Goal: Information Seeking & Learning: Check status

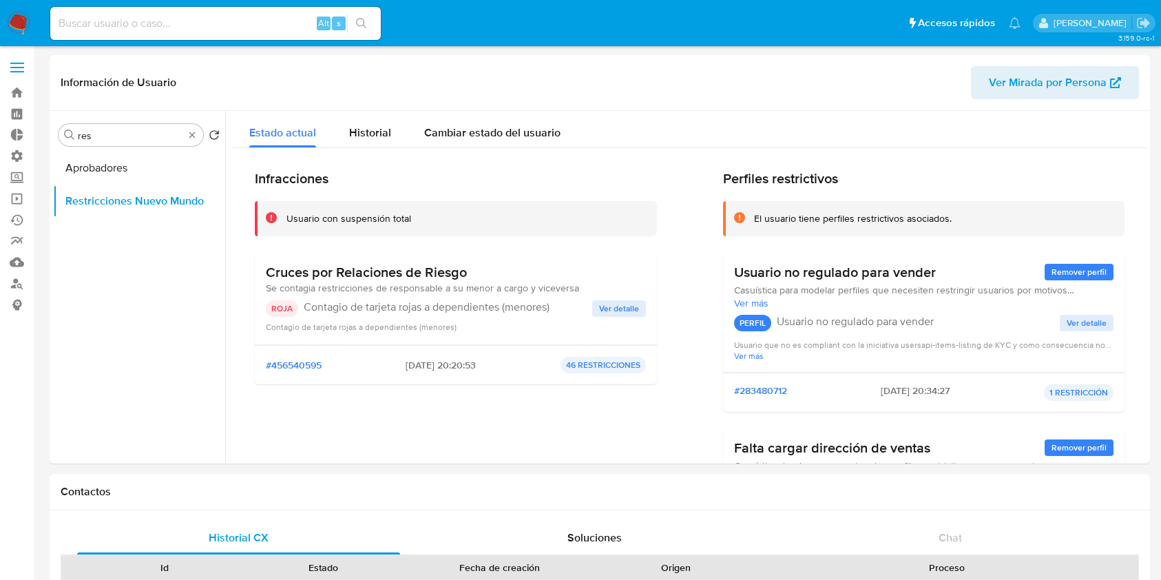
select select "10"
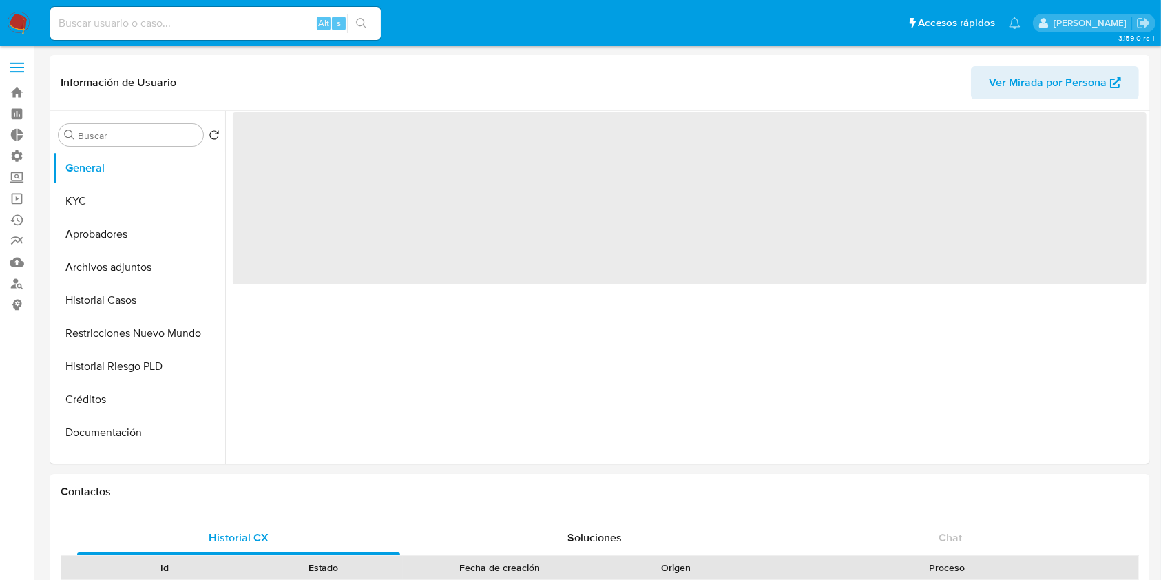
select select "10"
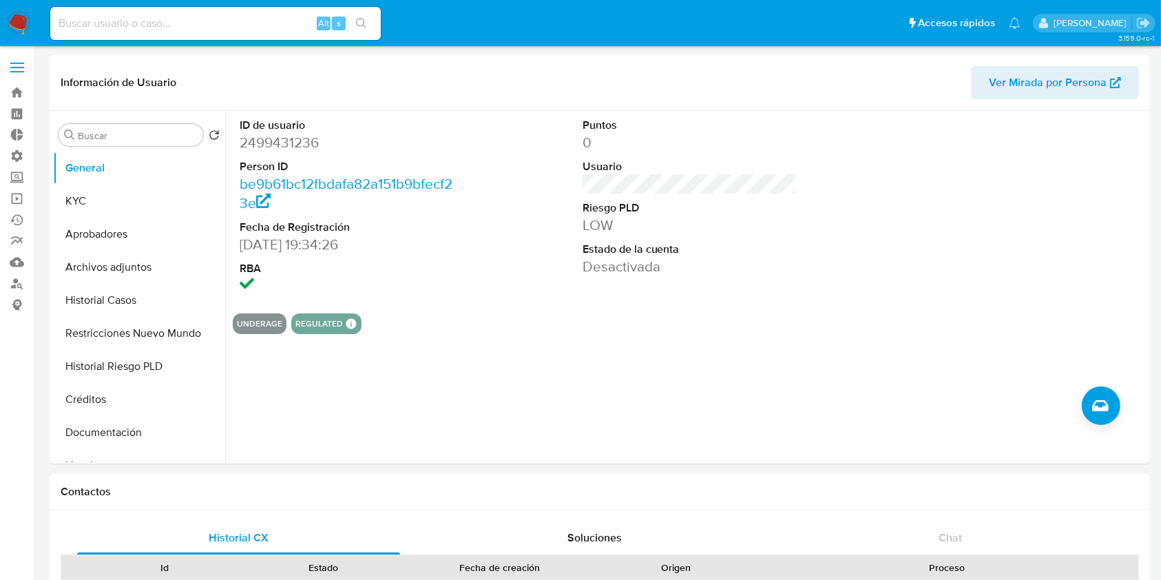
click at [23, 10] on nav "Pausado Ver notificaciones Alt s Accesos rápidos Presiona las siguientes teclas…" at bounding box center [580, 23] width 1161 height 46
click at [14, 21] on img at bounding box center [18, 23] width 23 height 23
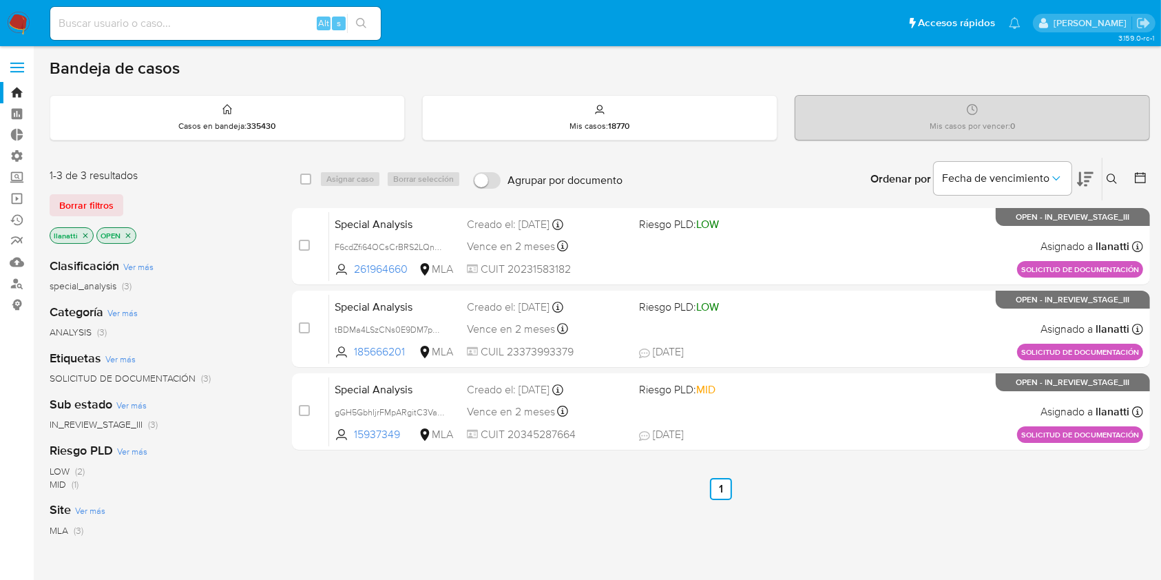
click at [86, 235] on icon "close-filter" at bounding box center [85, 235] width 8 height 8
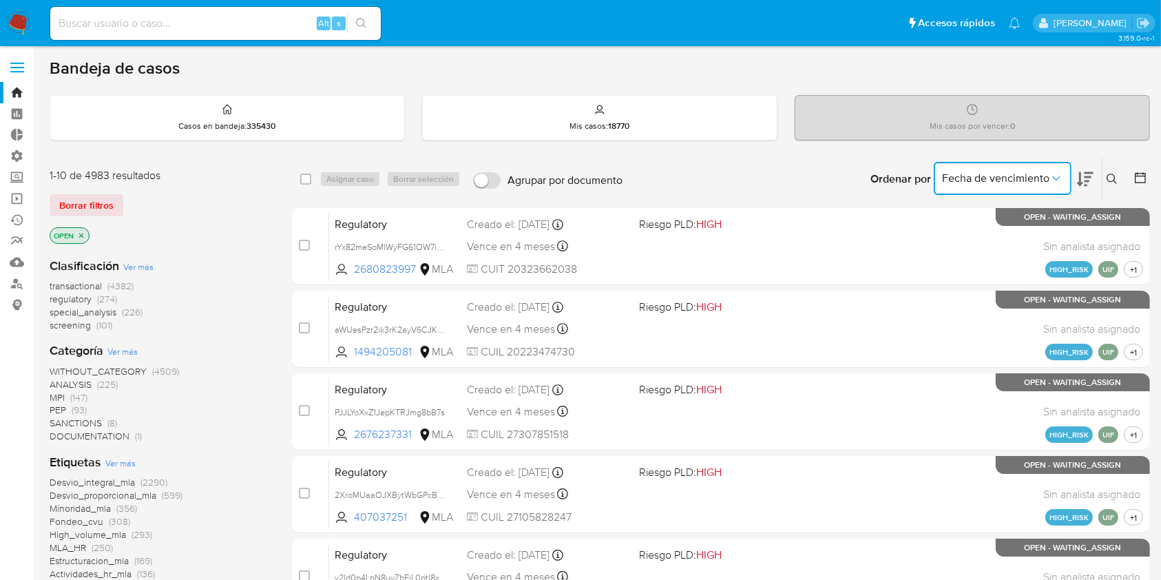
click at [1041, 188] on button "Fecha de vencimiento" at bounding box center [1003, 178] width 138 height 33
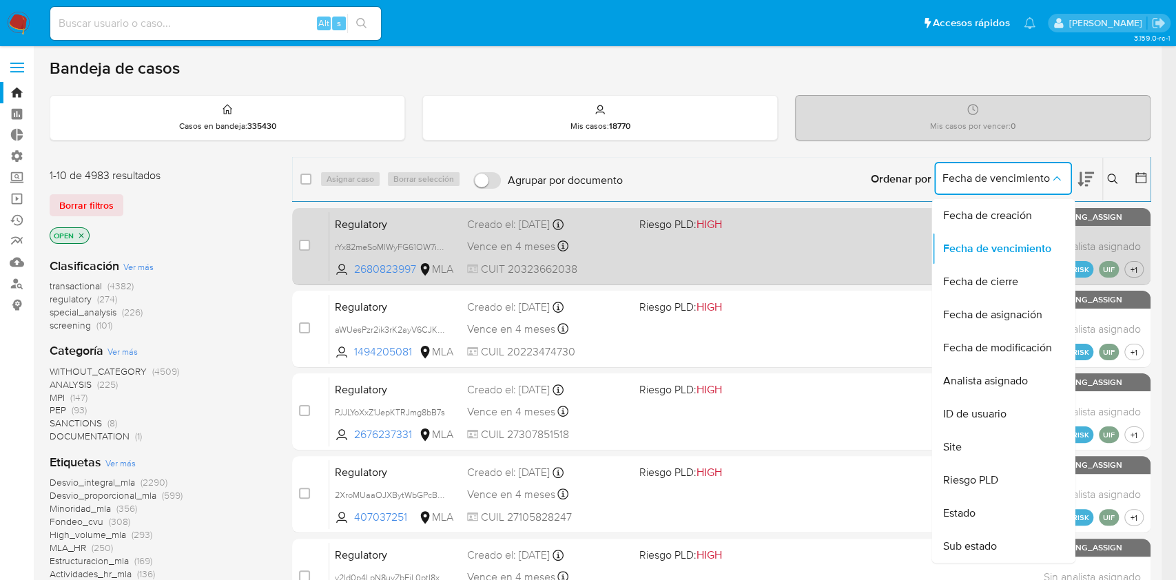
click at [1010, 216] on span "Fecha de creación" at bounding box center [986, 216] width 89 height 14
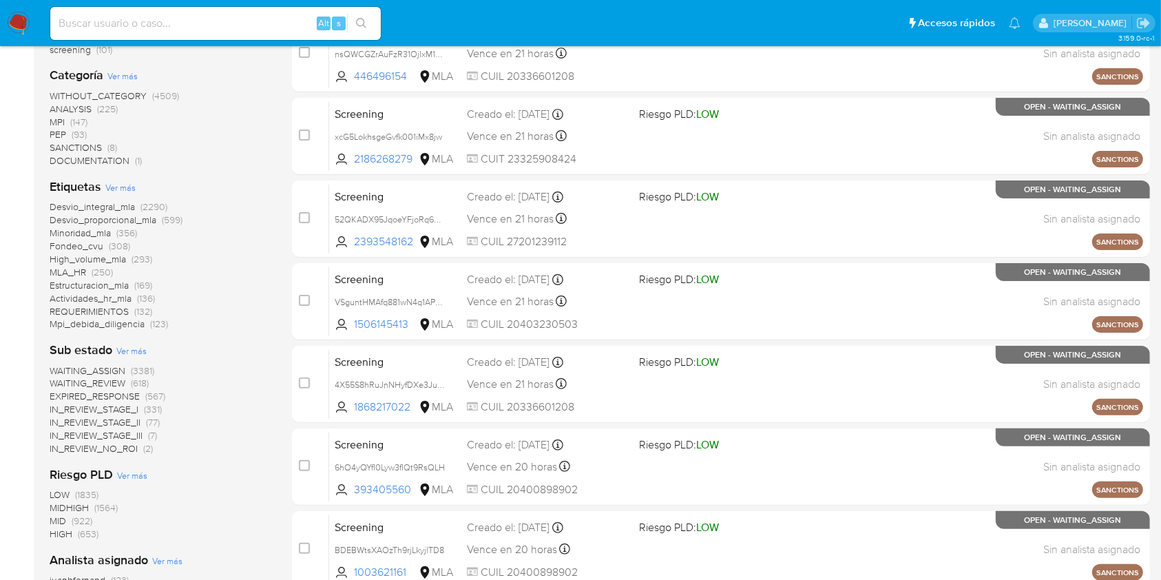
scroll to position [92, 0]
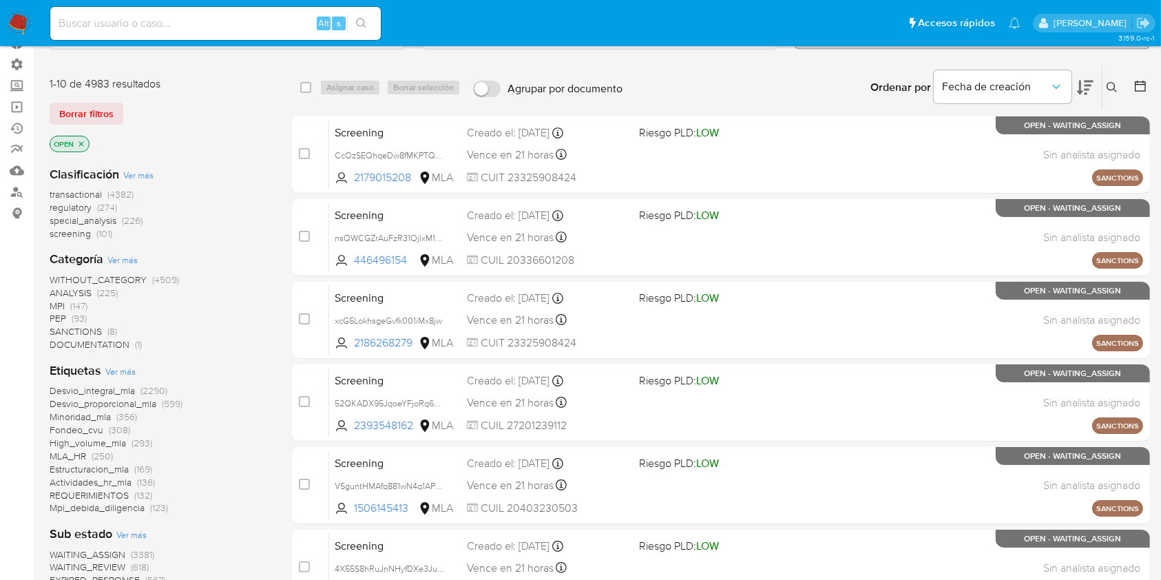
click at [94, 326] on span "SANCTIONS" at bounding box center [76, 331] width 52 height 14
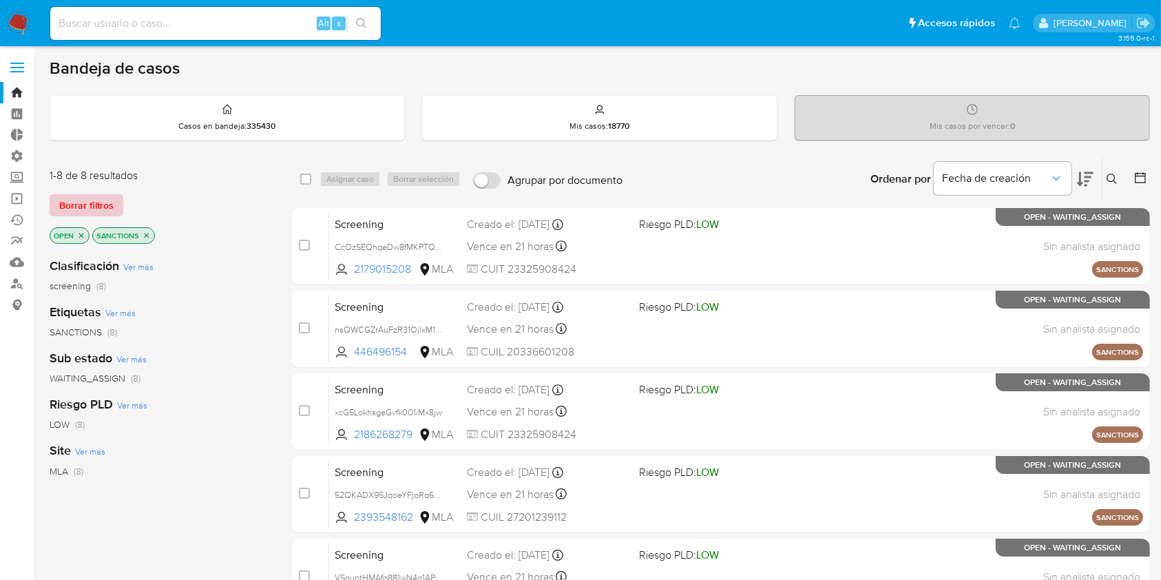
click at [101, 202] on span "Borrar filtros" at bounding box center [86, 205] width 54 height 19
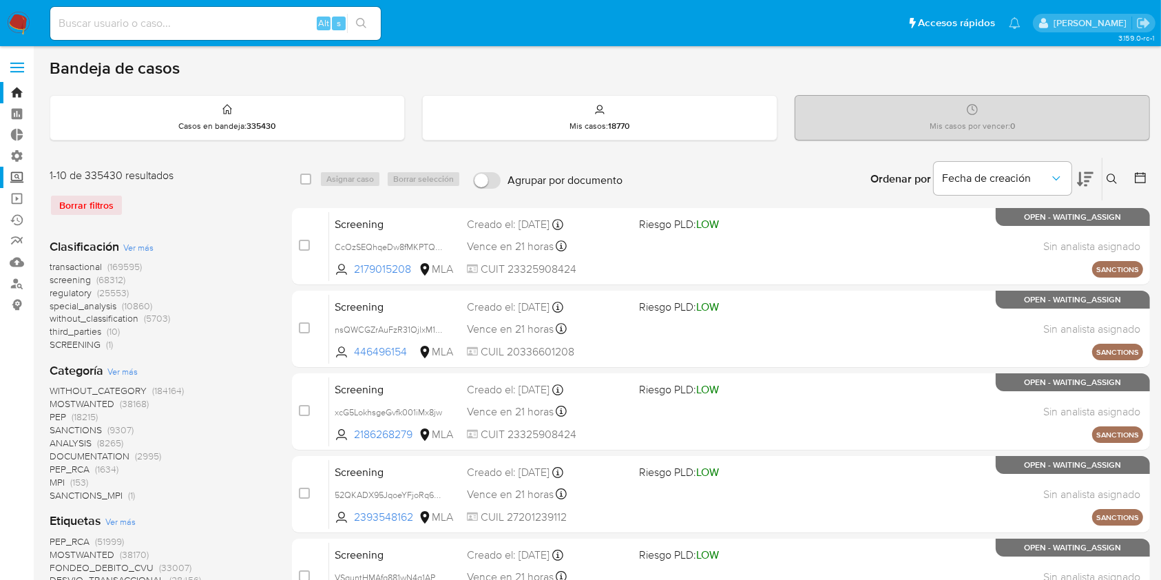
click at [19, 174] on label "Screening" at bounding box center [82, 177] width 164 height 21
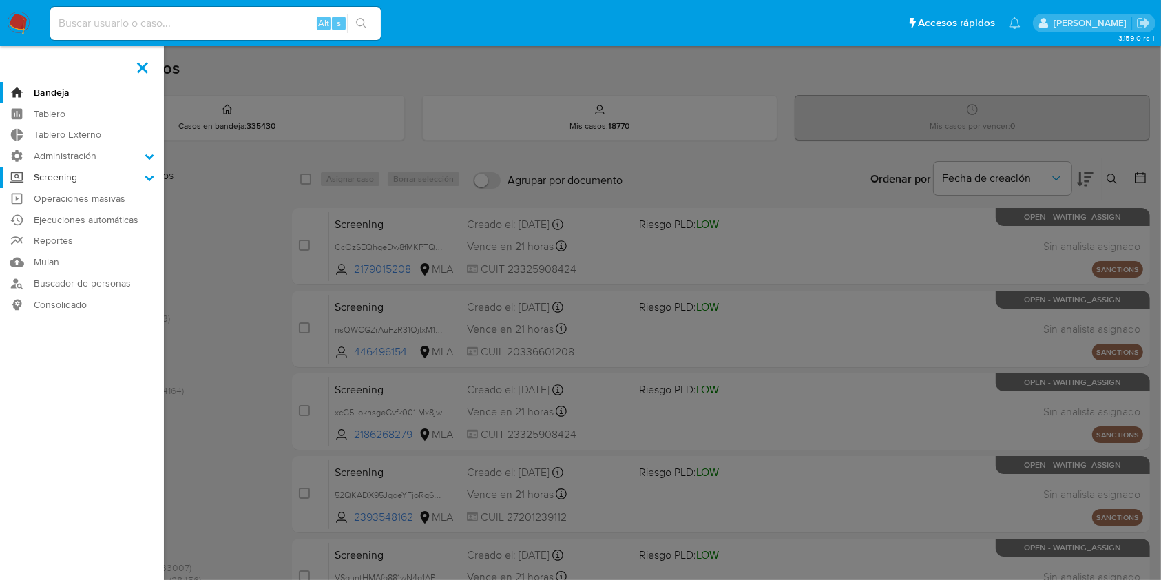
click at [0, 0] on input "Screening" at bounding box center [0, 0] width 0 height 0
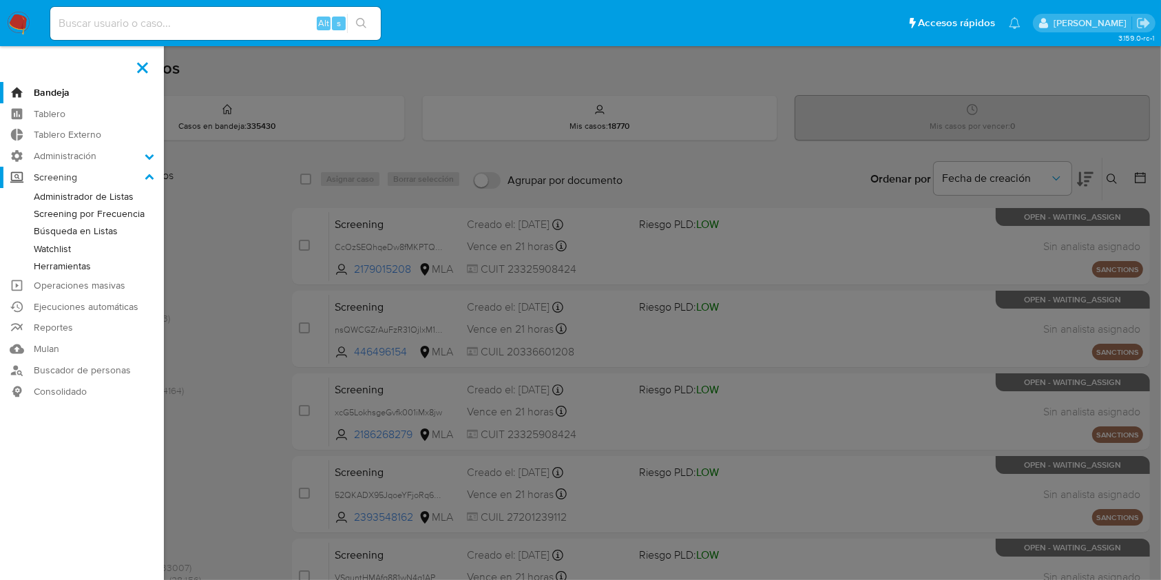
click at [55, 179] on label "Screening" at bounding box center [82, 177] width 164 height 21
click at [0, 0] on input "Screening" at bounding box center [0, 0] width 0 height 0
click at [61, 247] on link "Watchlist" at bounding box center [82, 248] width 164 height 17
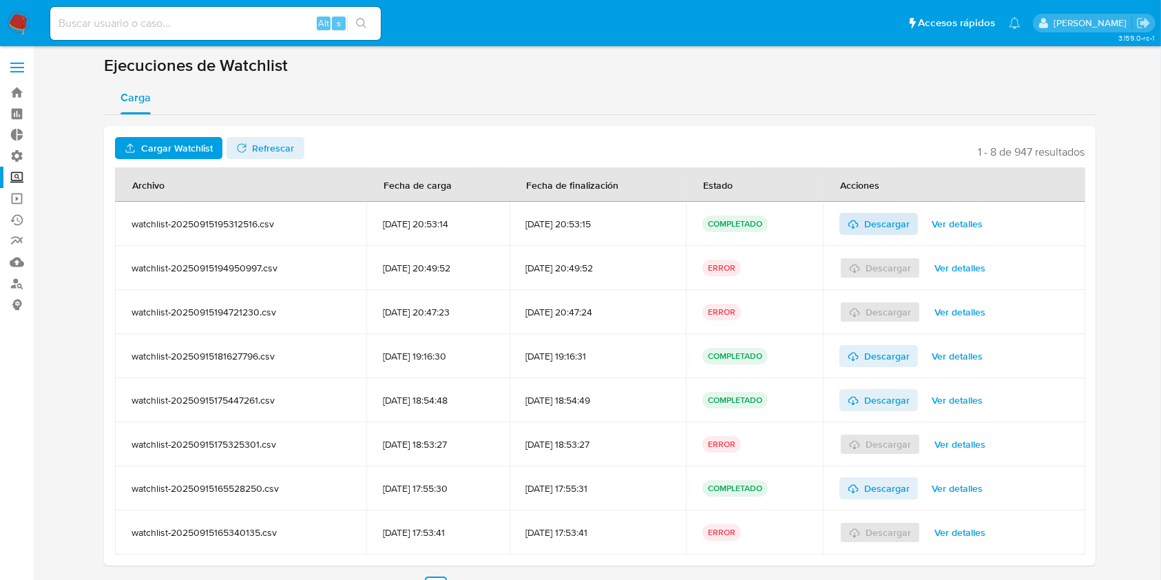
click at [904, 221] on span "Descargar" at bounding box center [886, 224] width 45 height 22
click at [242, 17] on input at bounding box center [215, 23] width 331 height 18
paste input "1868217022"
type input "1868217022"
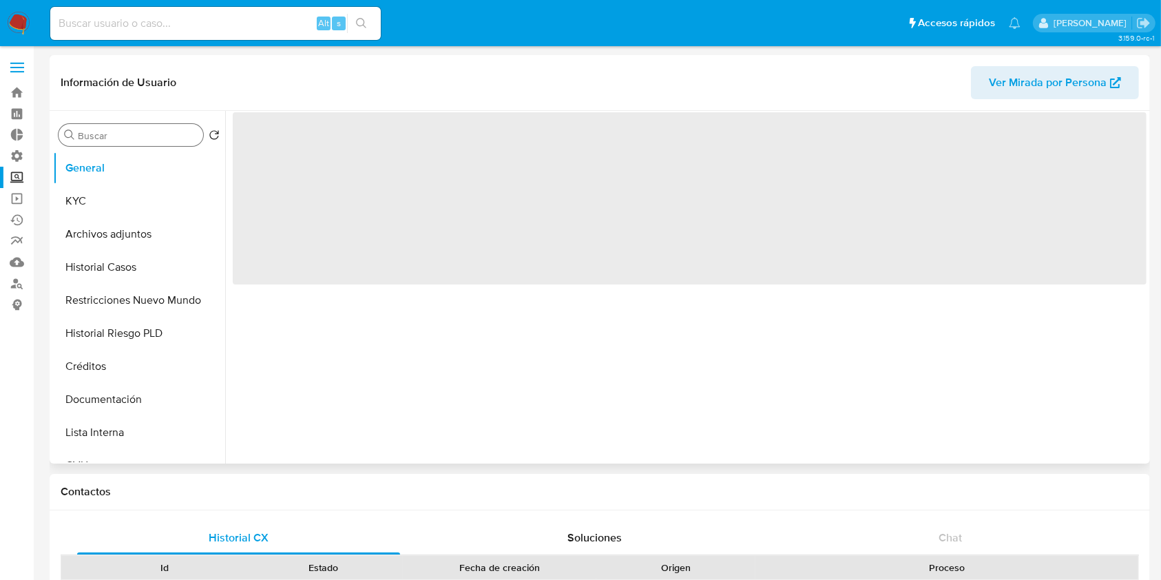
click at [144, 134] on input "Buscar" at bounding box center [138, 135] width 120 height 12
select select "10"
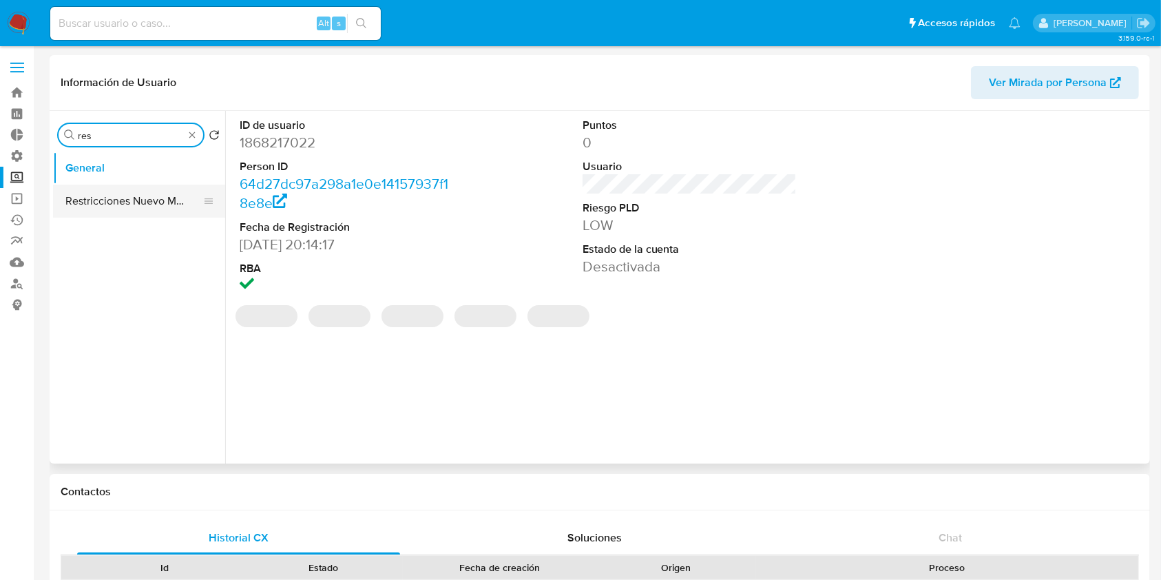
type input "res"
click at [143, 190] on button "Restricciones Nuevo Mundo" at bounding box center [133, 201] width 161 height 33
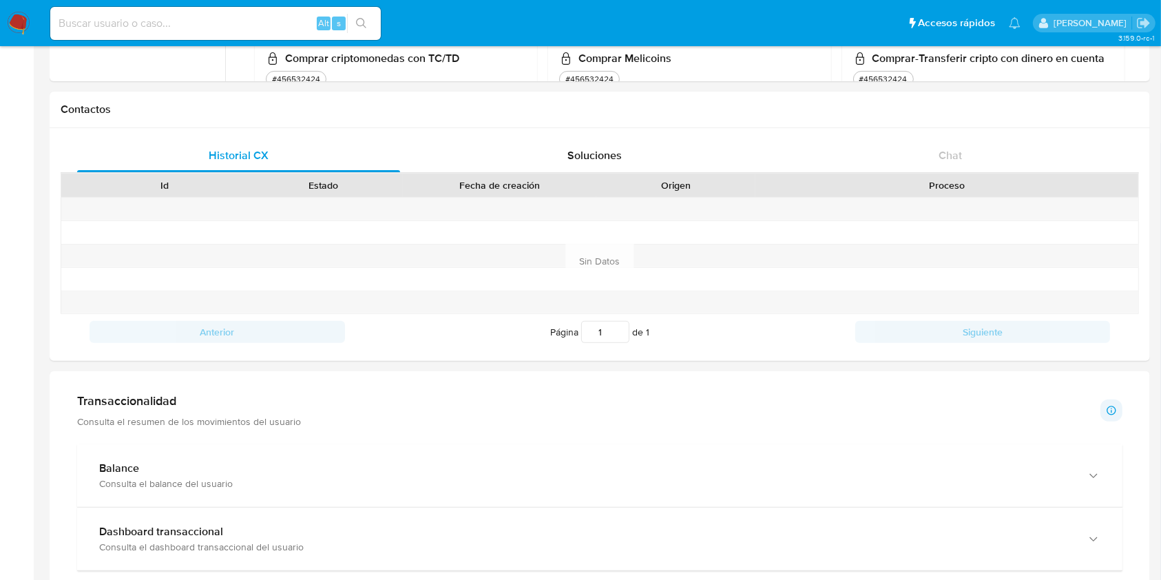
scroll to position [551, 0]
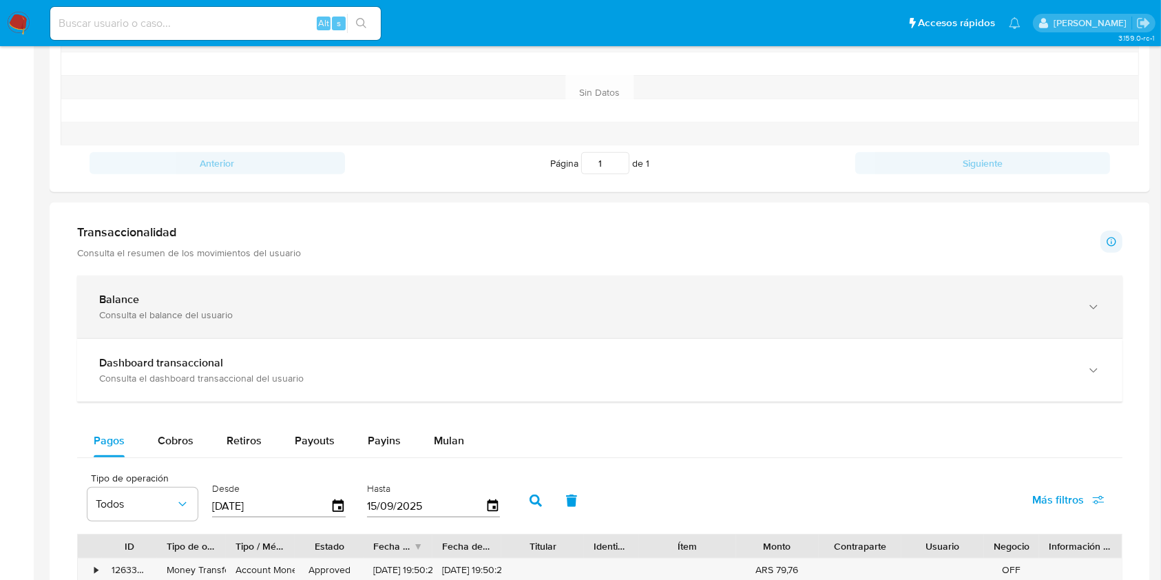
click at [176, 311] on div "Consulta el balance del usuario" at bounding box center [586, 315] width 974 height 12
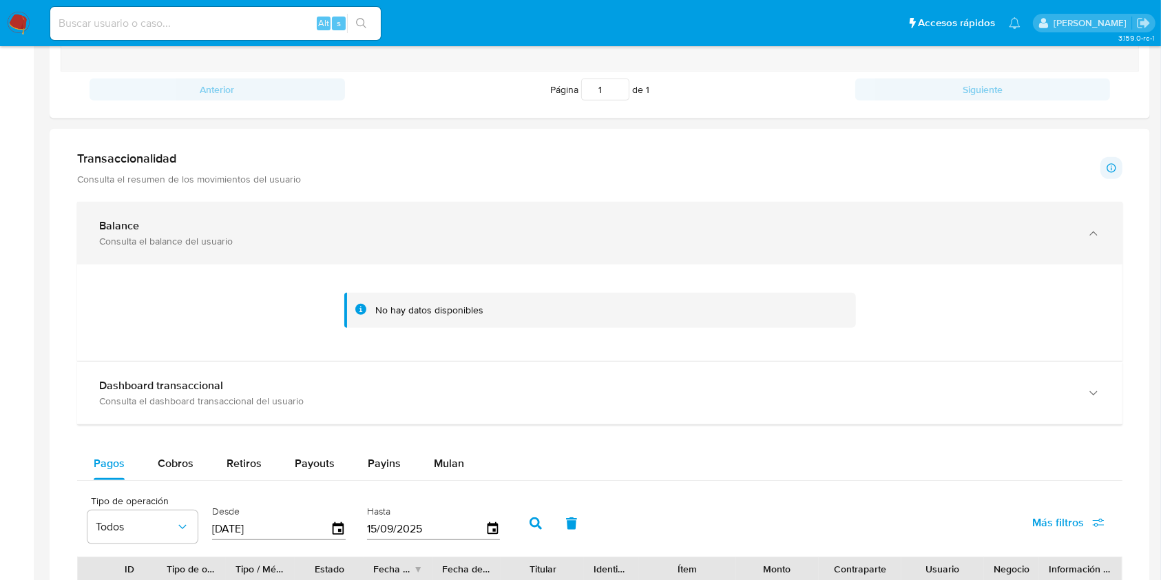
scroll to position [734, 0]
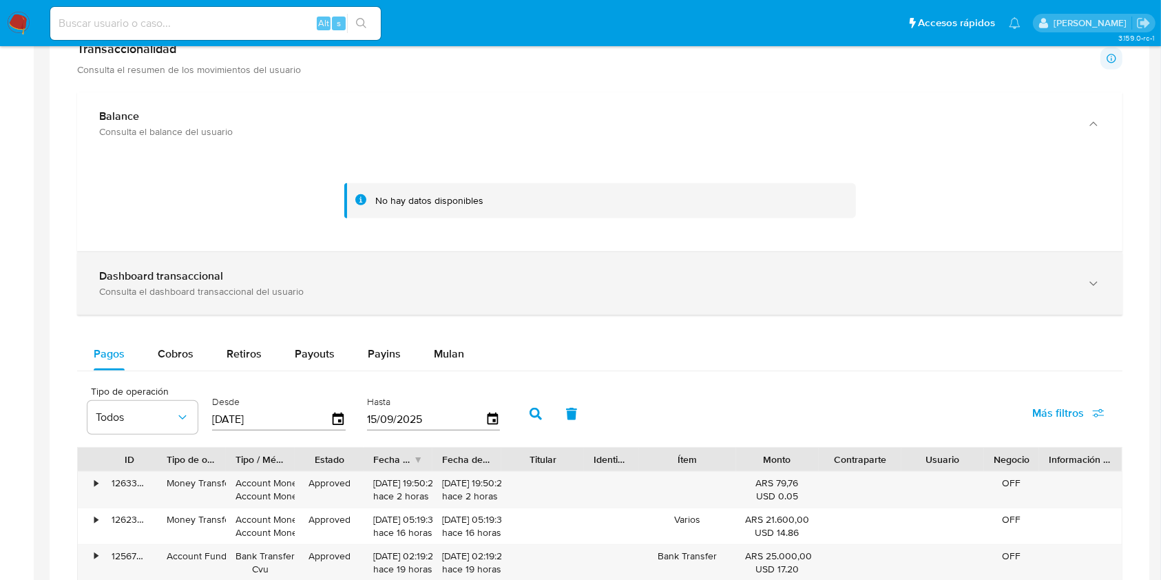
click at [269, 285] on div "Consulta el dashboard transaccional del usuario" at bounding box center [586, 291] width 974 height 12
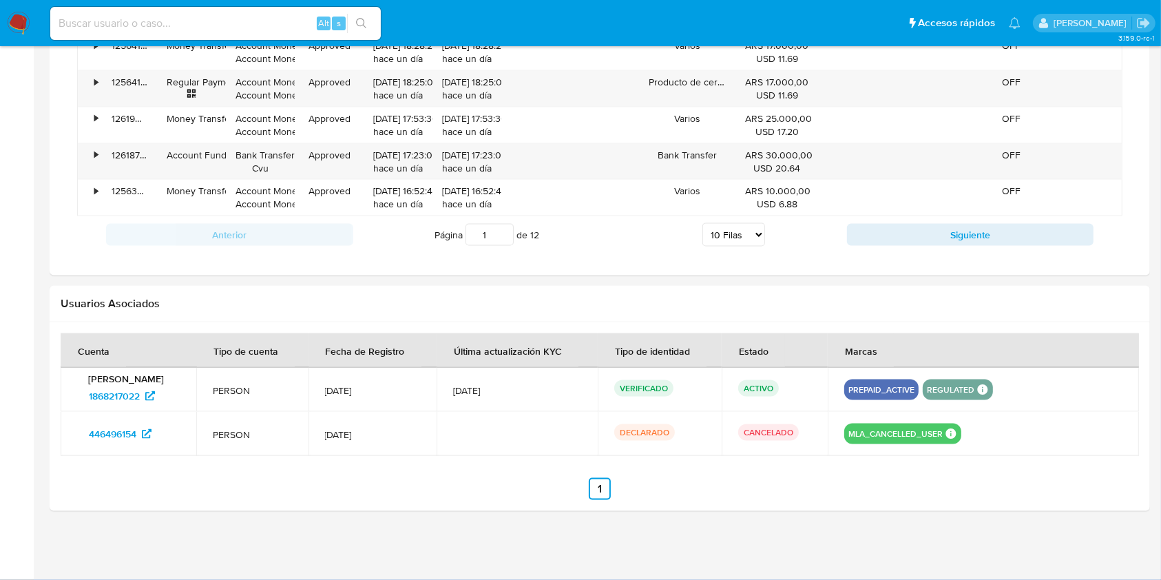
scroll to position [2000, 0]
click at [125, 435] on span "446496154" at bounding box center [113, 435] width 48 height 22
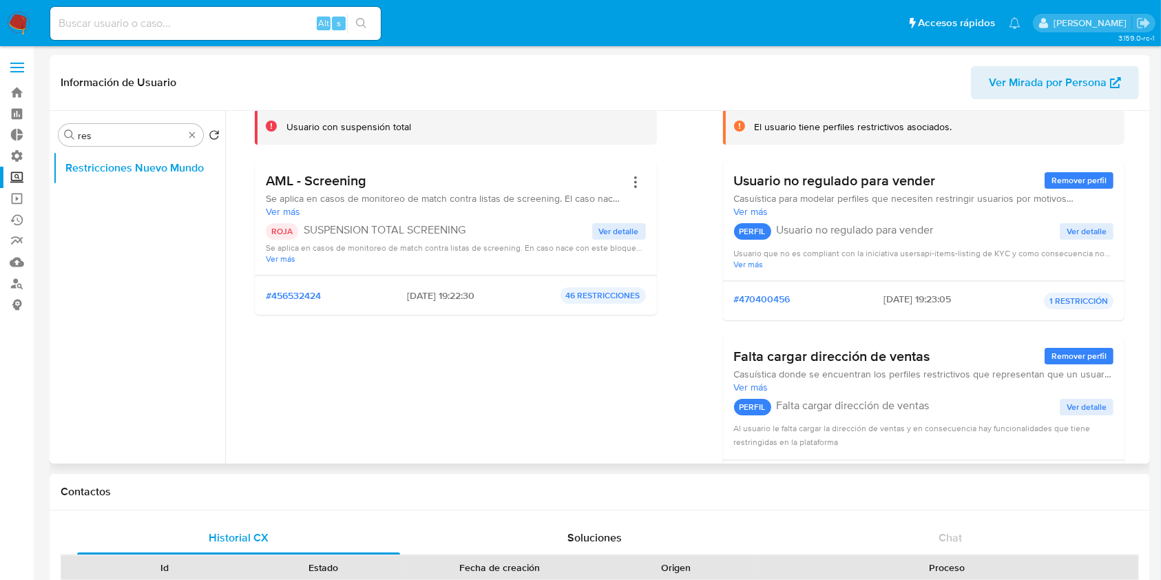
scroll to position [0, 0]
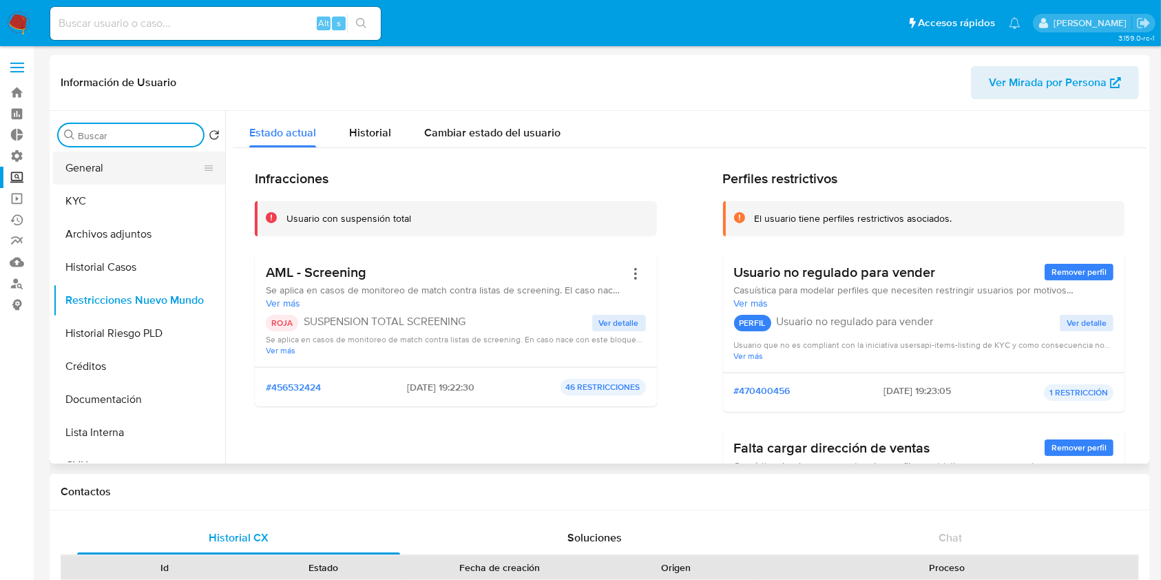
click at [143, 177] on button "General" at bounding box center [133, 168] width 161 height 33
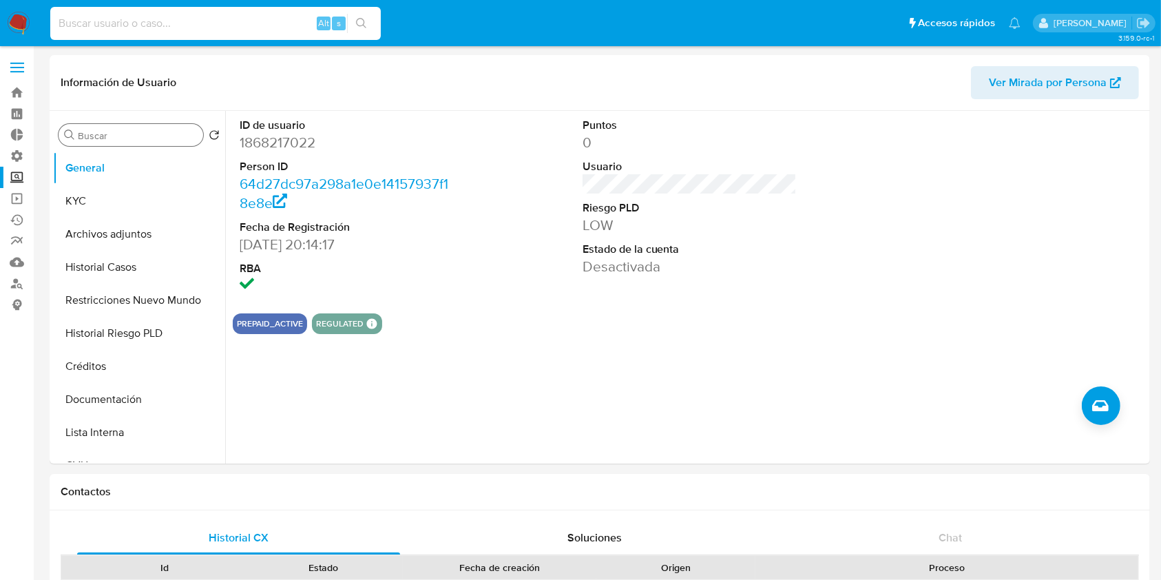
click at [255, 21] on input at bounding box center [215, 23] width 331 height 18
paste input "2179015208"
type input "2179015208"
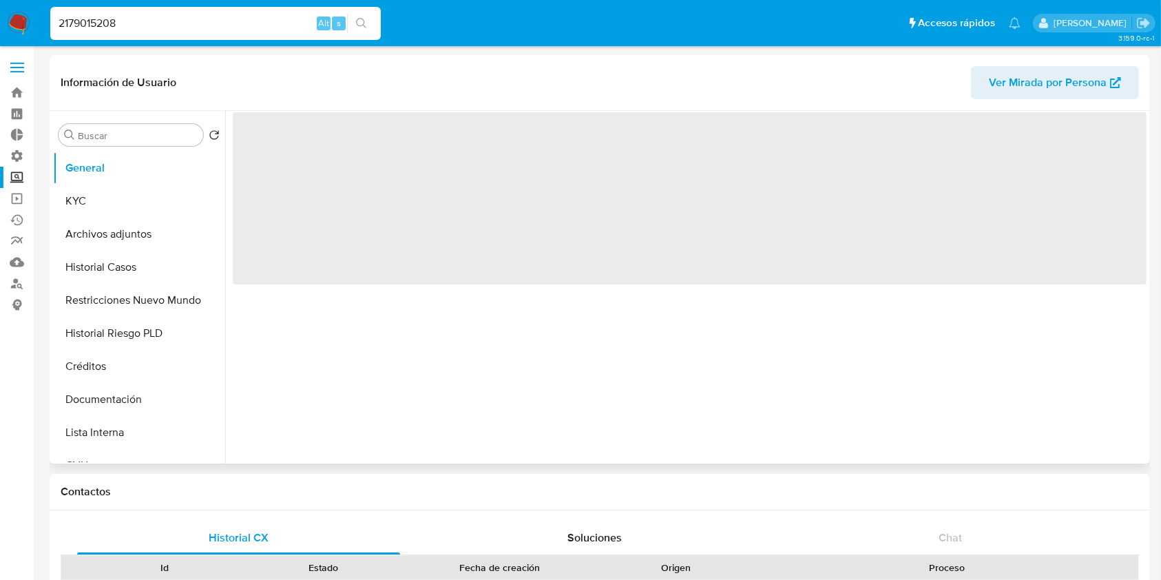
select select "10"
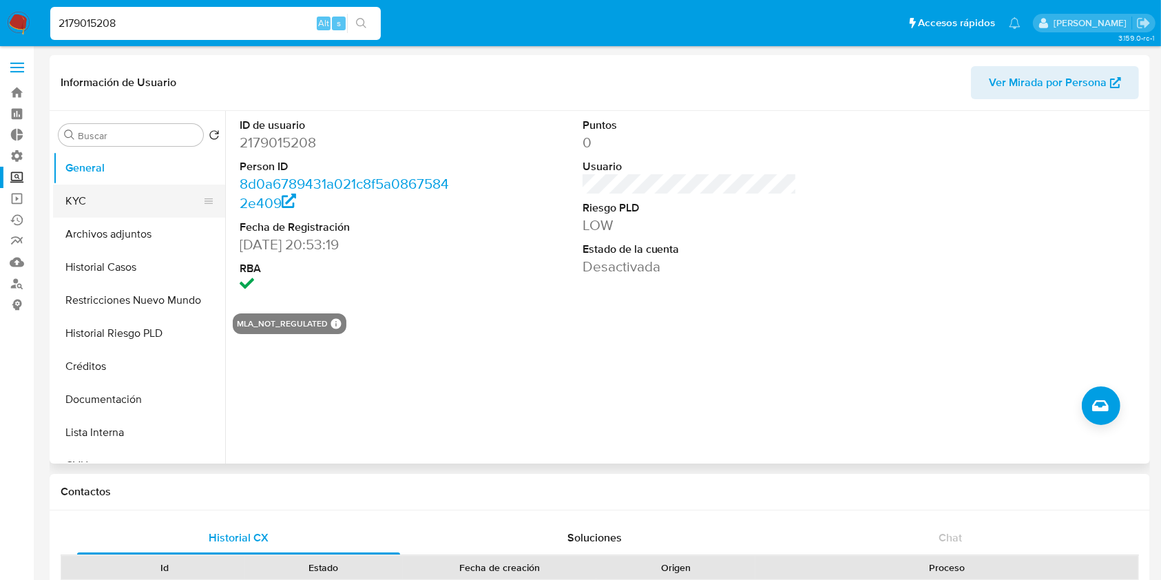
click at [123, 201] on button "KYC" at bounding box center [133, 201] width 161 height 33
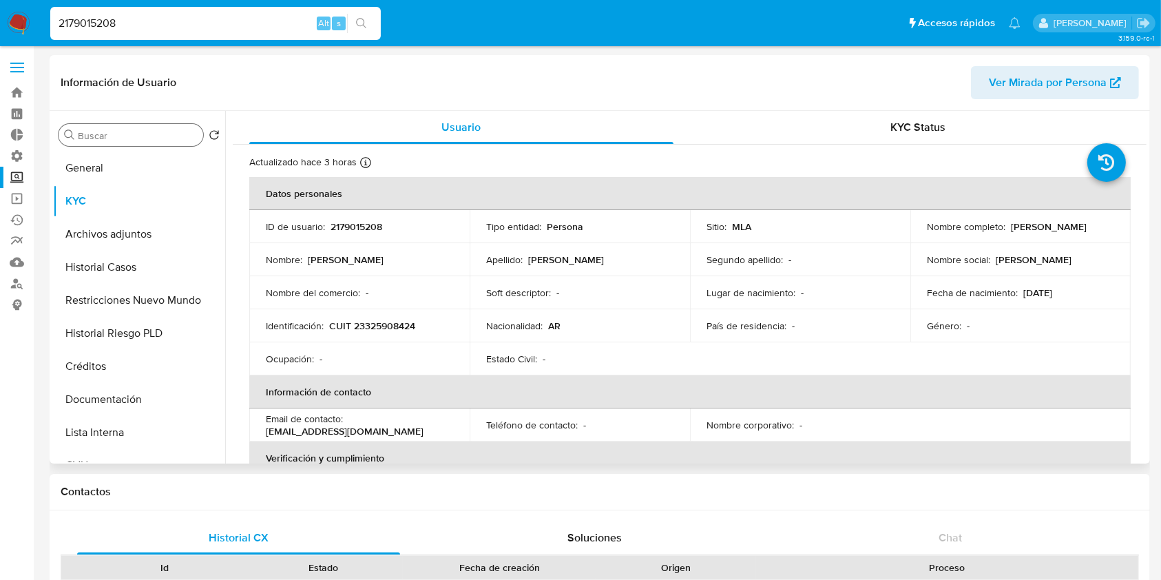
click at [118, 145] on div "Buscar Volver al orden por defecto General KYC Archivos adjuntos Historial Caso…" at bounding box center [139, 288] width 172 height 351
click at [118, 143] on div "Buscar" at bounding box center [131, 135] width 145 height 22
click at [132, 136] on input "Buscar" at bounding box center [138, 135] width 120 height 12
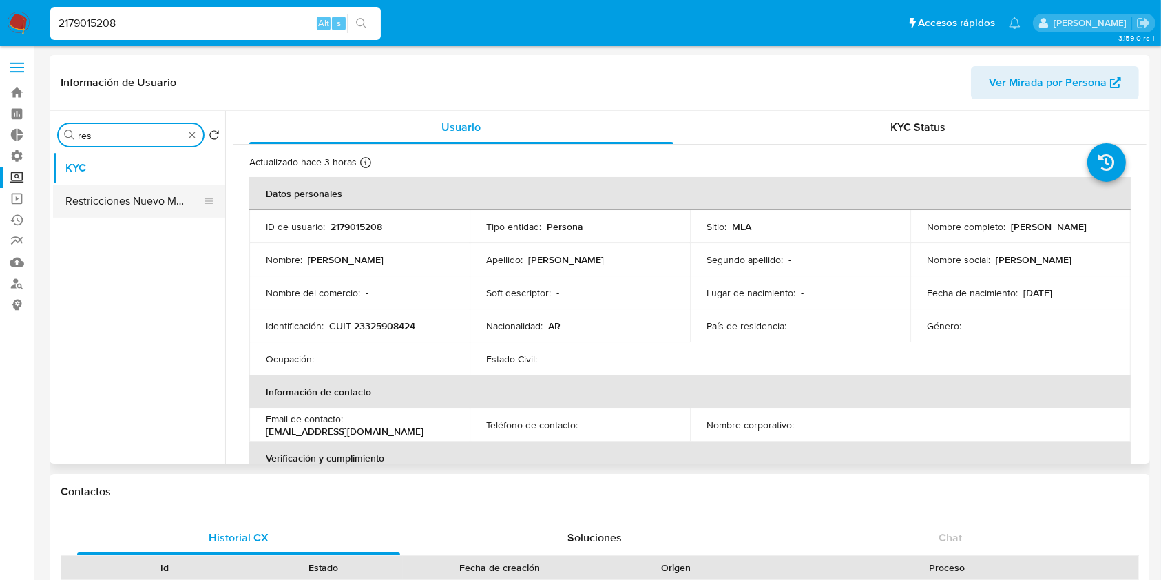
type input "res"
click at [113, 190] on button "Restricciones Nuevo Mundo" at bounding box center [133, 201] width 161 height 33
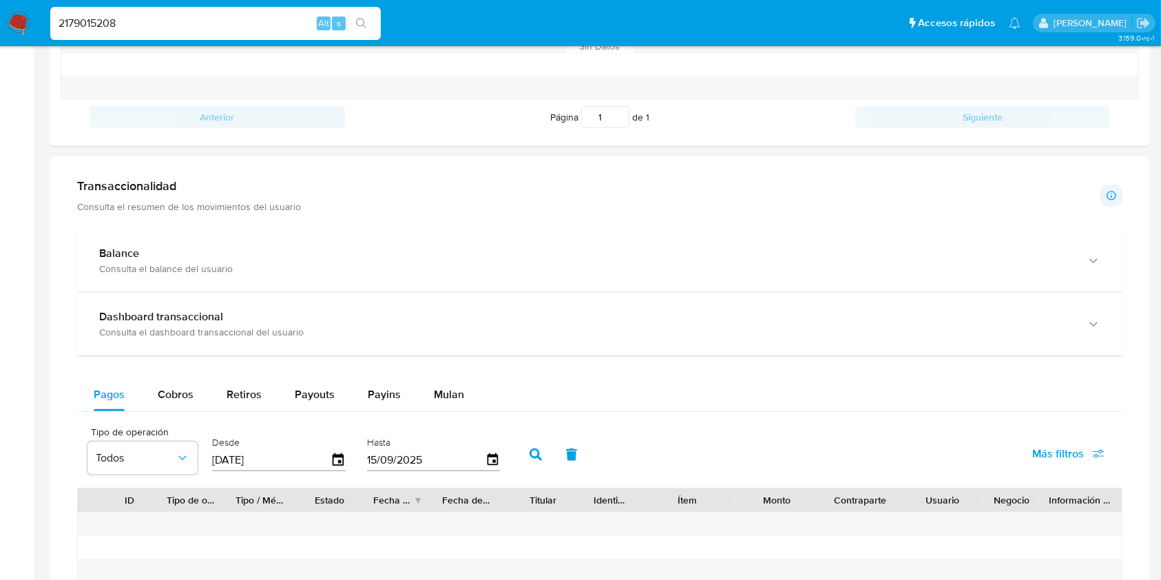
scroll to position [367, 0]
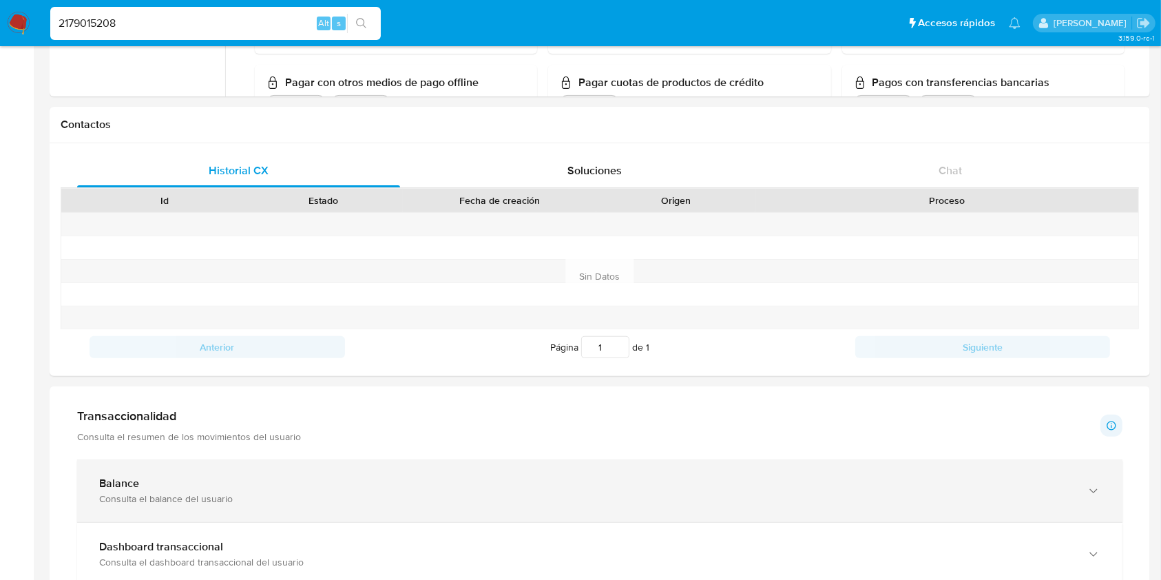
click at [213, 496] on div "Consulta el balance del usuario" at bounding box center [586, 498] width 974 height 12
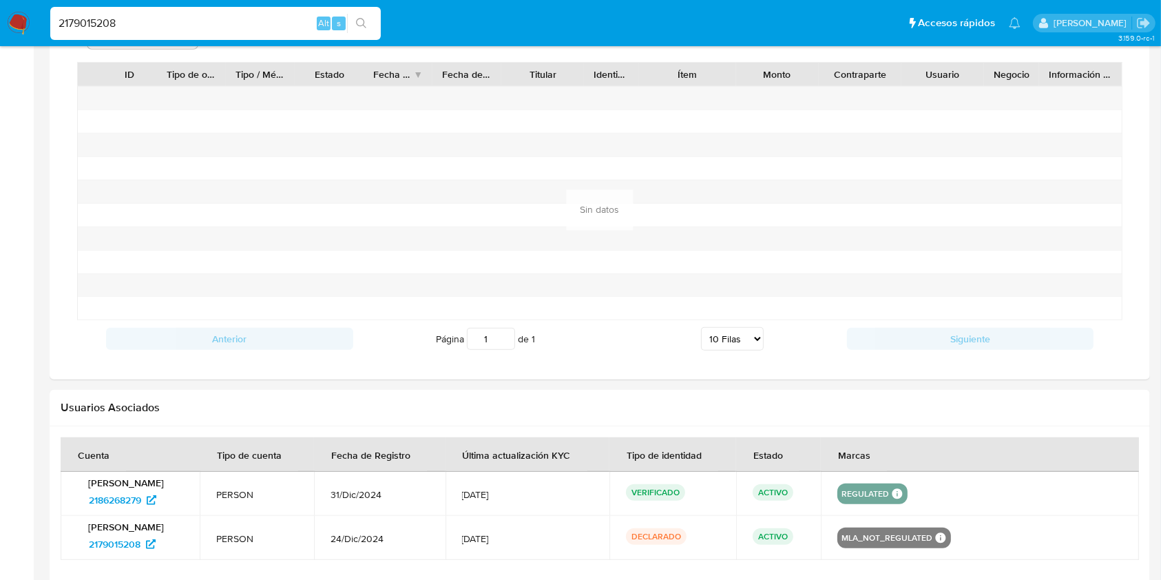
scroll to position [1222, 0]
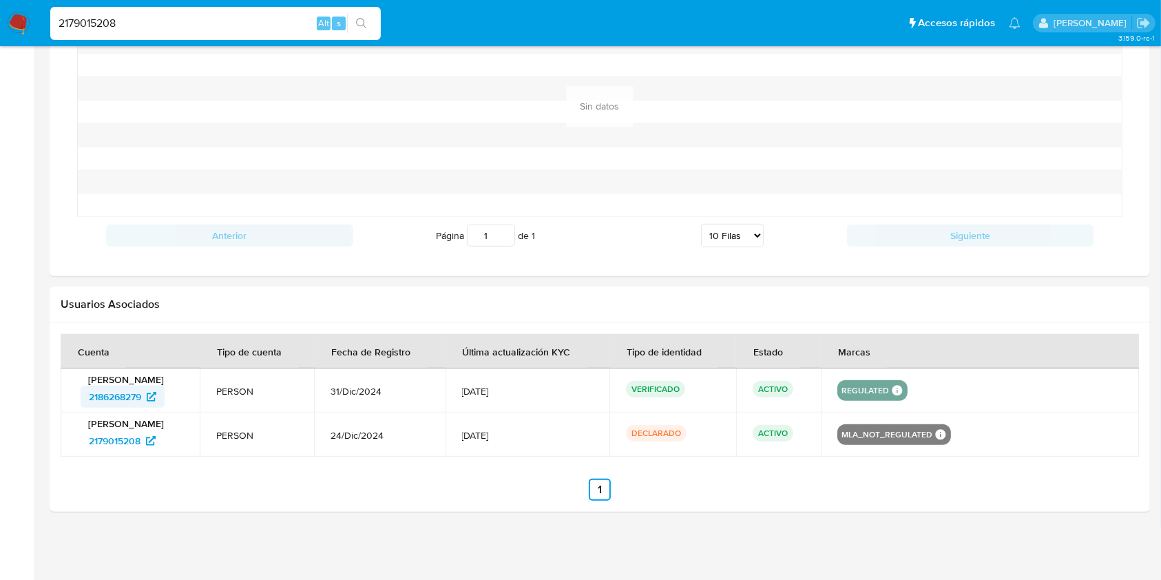
click at [124, 393] on span "2186268279" at bounding box center [115, 397] width 52 height 22
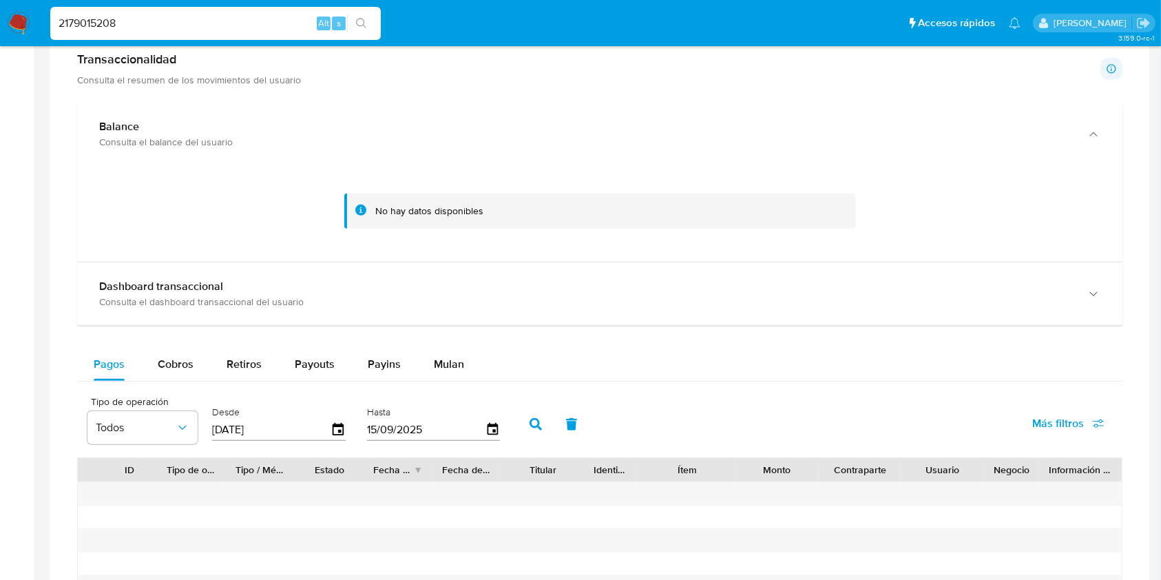
scroll to position [579, 0]
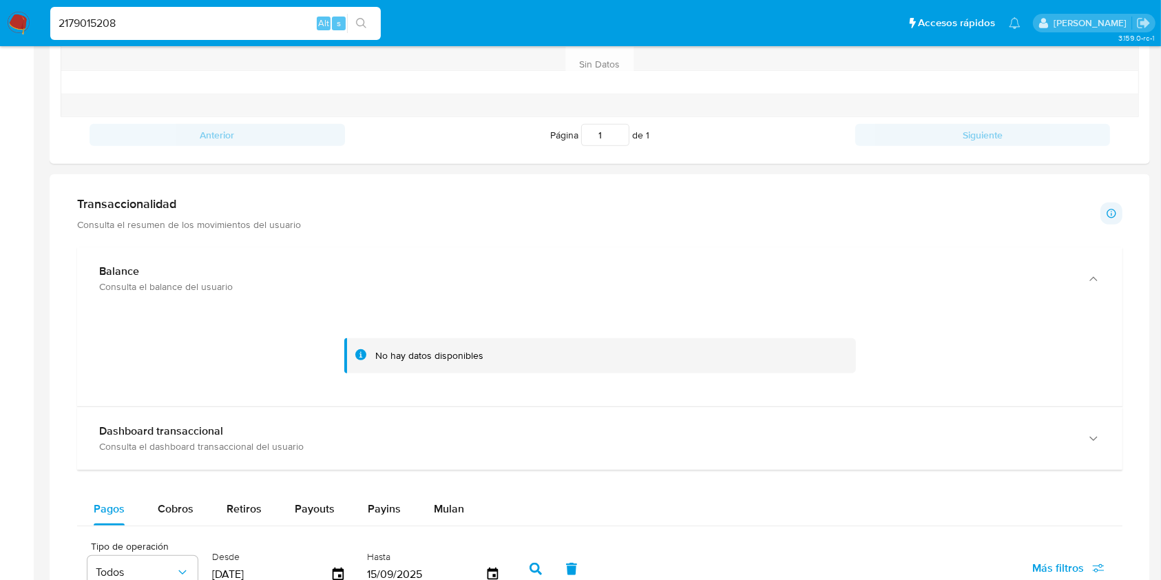
drag, startPoint x: 157, startPoint y: 24, endPoint x: 0, endPoint y: 23, distance: 157.0
click at [0, 23] on nav "Pausado Ver notificaciones 2179015208 Alt s Accesos rápidos Presiona las siguie…" at bounding box center [580, 23] width 1161 height 46
paste input "46496154"
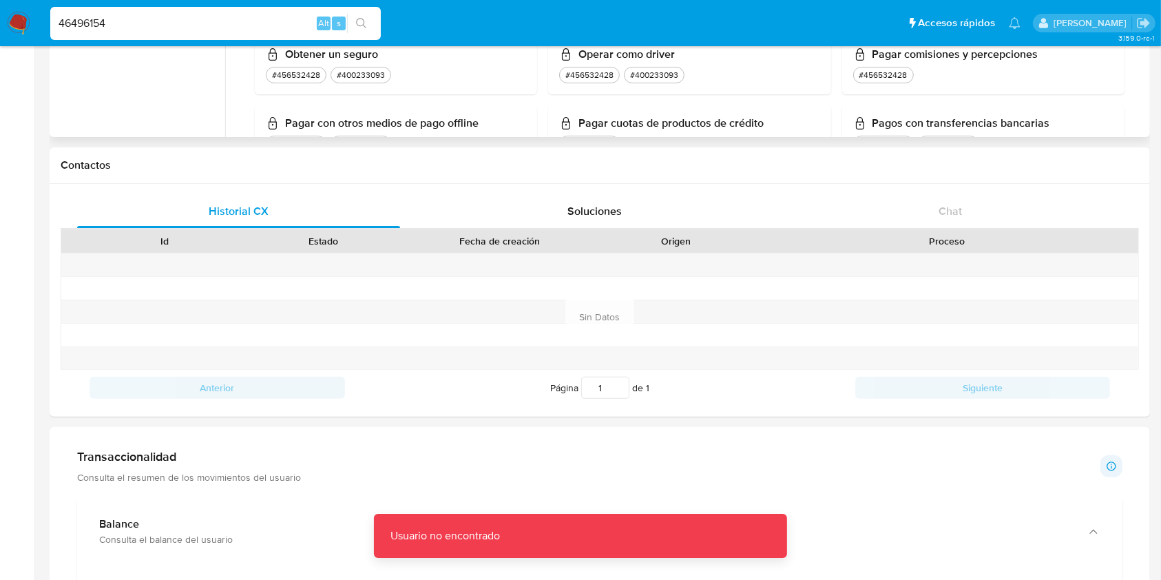
scroll to position [304, 0]
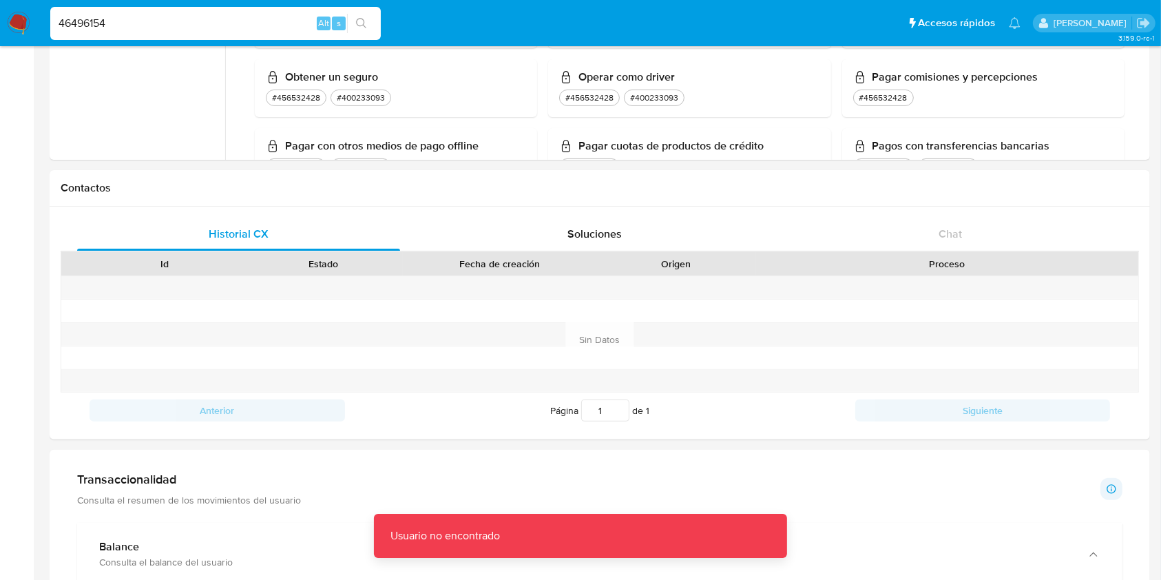
click at [149, 33] on div "46496154 Alt s" at bounding box center [215, 23] width 331 height 33
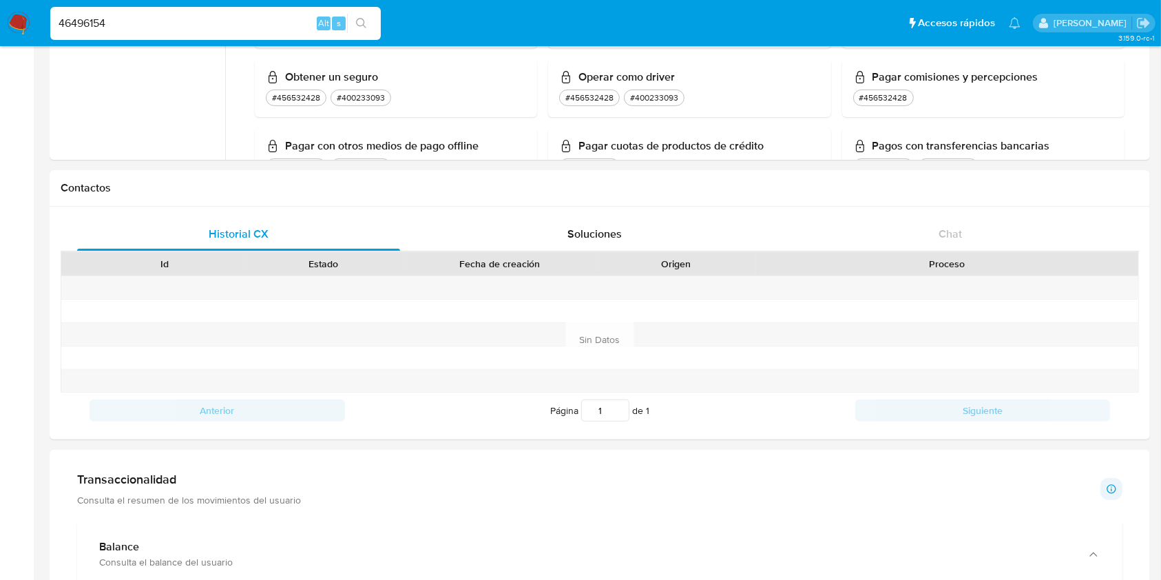
click at [59, 25] on input "46496154" at bounding box center [215, 23] width 331 height 18
type input "446496154"
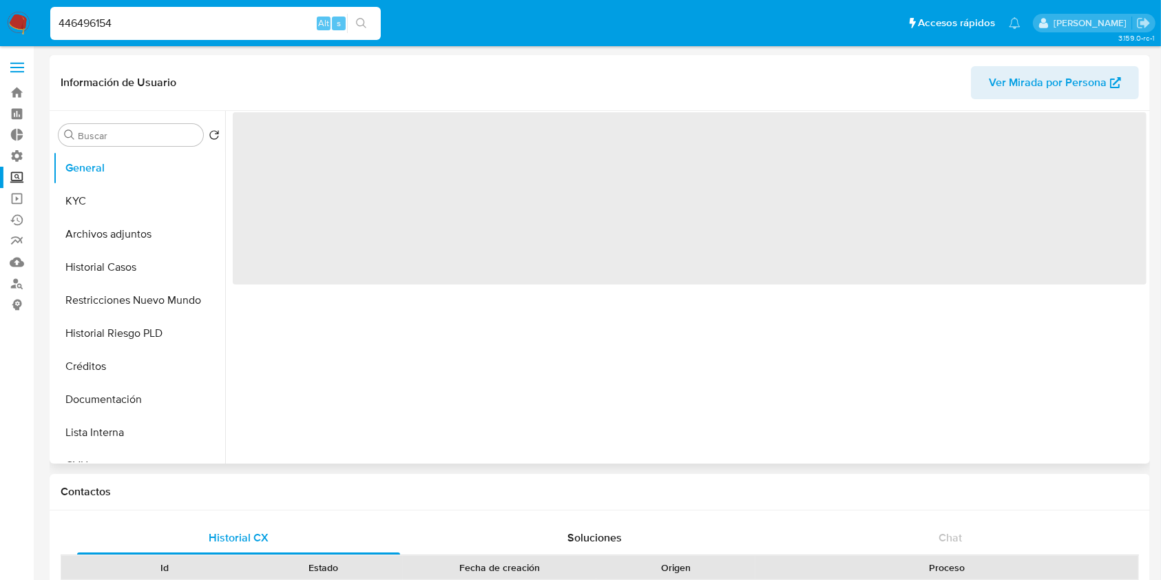
select select "10"
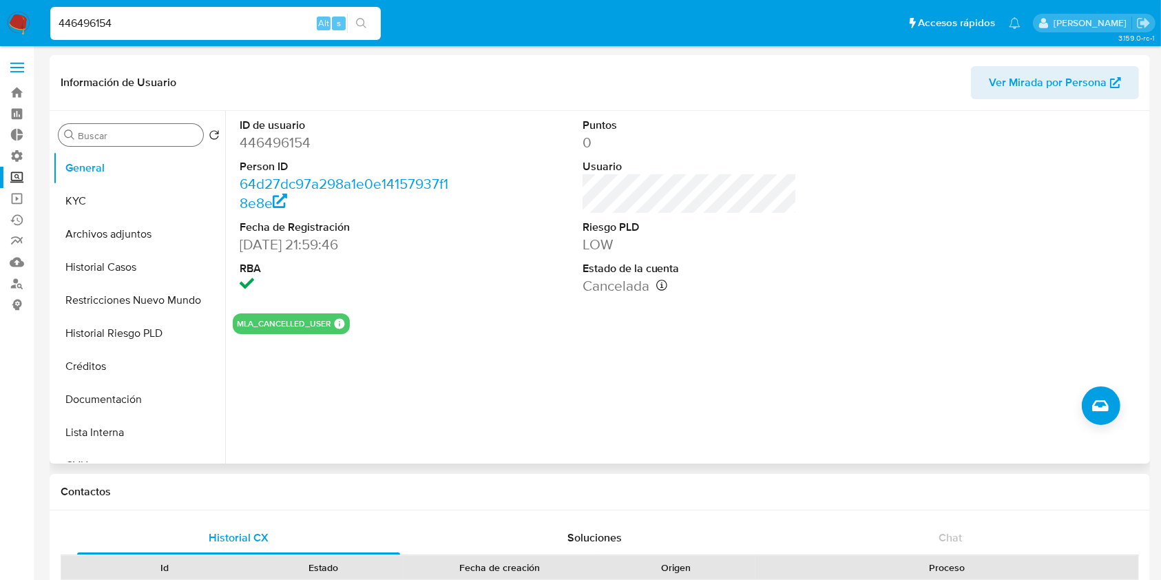
click at [114, 129] on div "Buscar" at bounding box center [131, 135] width 145 height 22
click at [113, 135] on input "Buscar" at bounding box center [138, 135] width 120 height 12
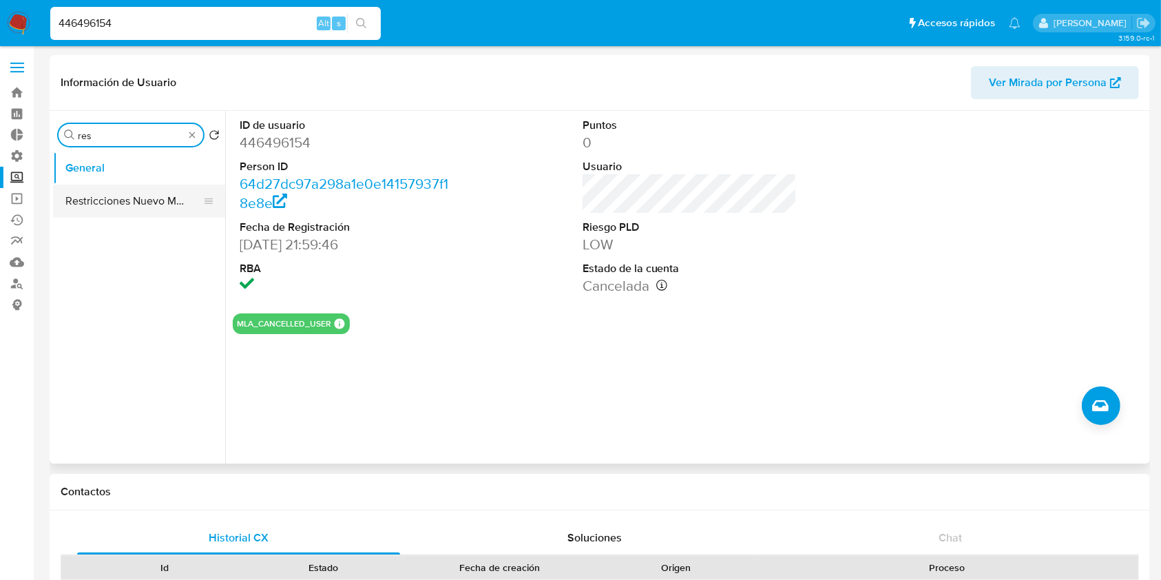
type input "res"
drag, startPoint x: 118, startPoint y: 194, endPoint x: 116, endPoint y: 202, distance: 9.4
click at [118, 194] on button "Restricciones Nuevo Mundo" at bounding box center [139, 201] width 172 height 33
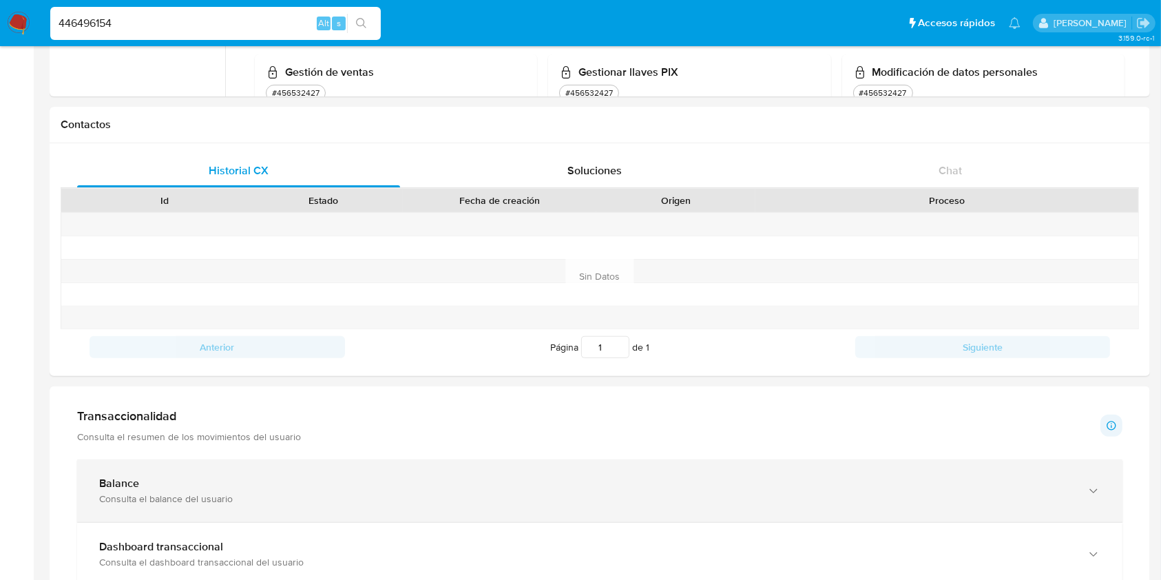
scroll to position [459, 0]
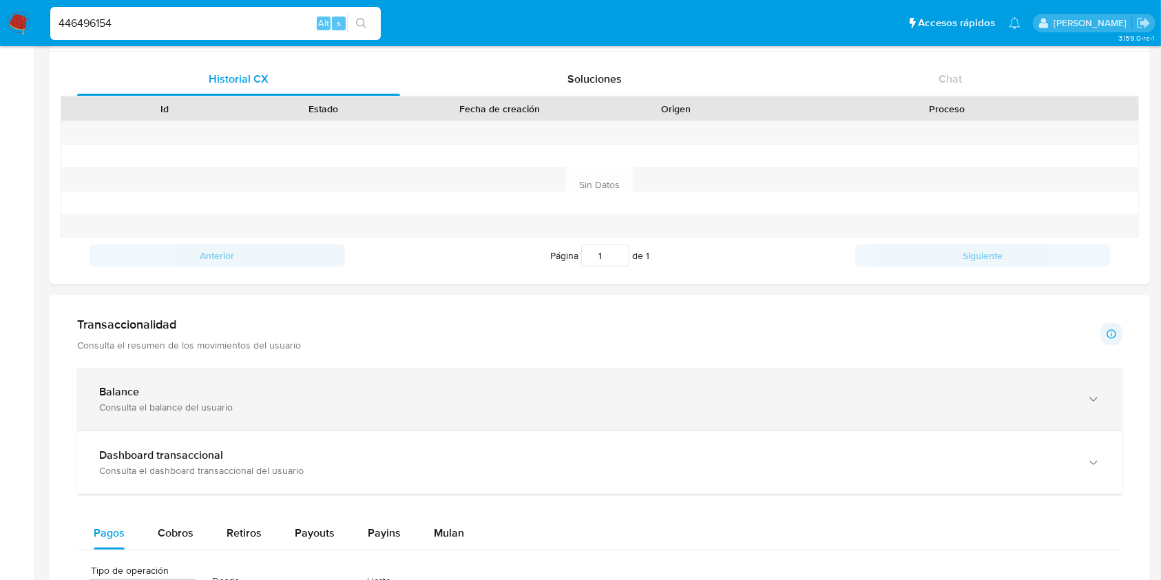
click at [273, 377] on div "Balance Consulta el balance del usuario" at bounding box center [599, 399] width 1045 height 63
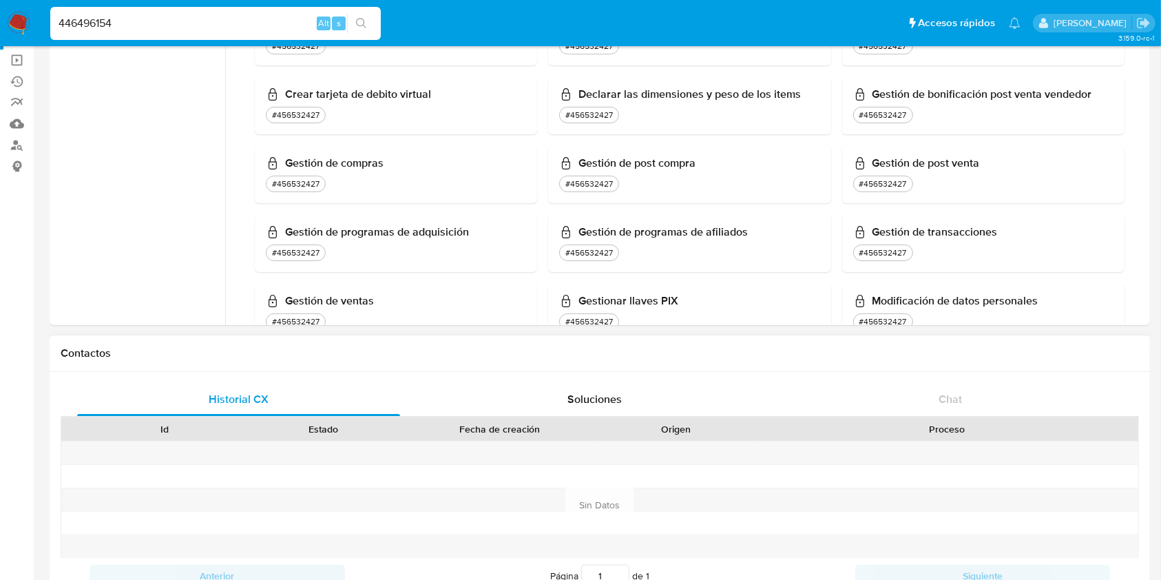
scroll to position [0, 0]
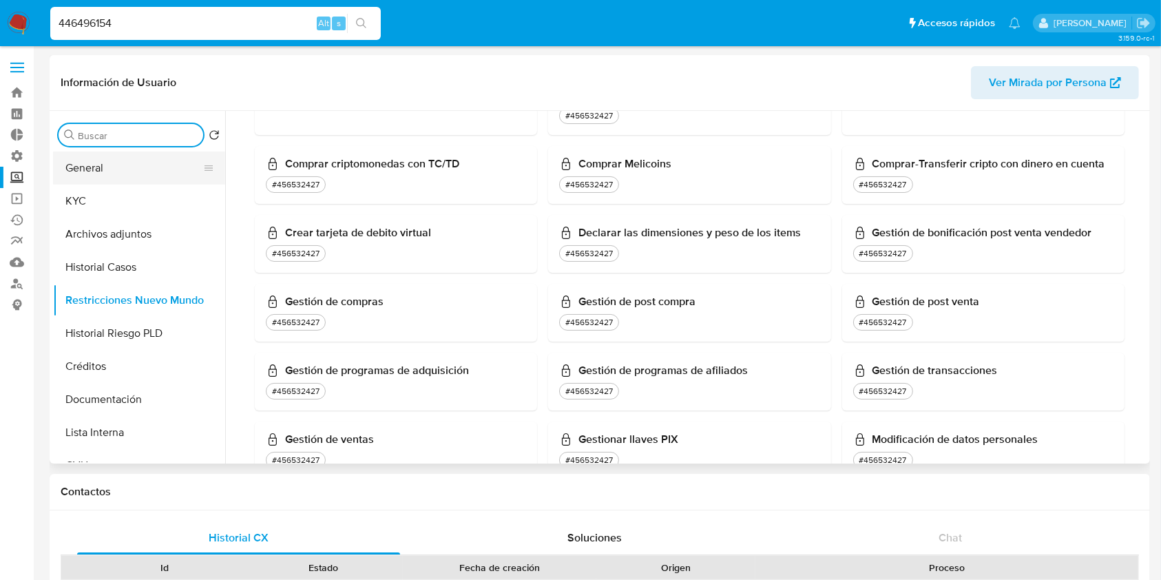
click at [147, 168] on button "General" at bounding box center [133, 168] width 161 height 33
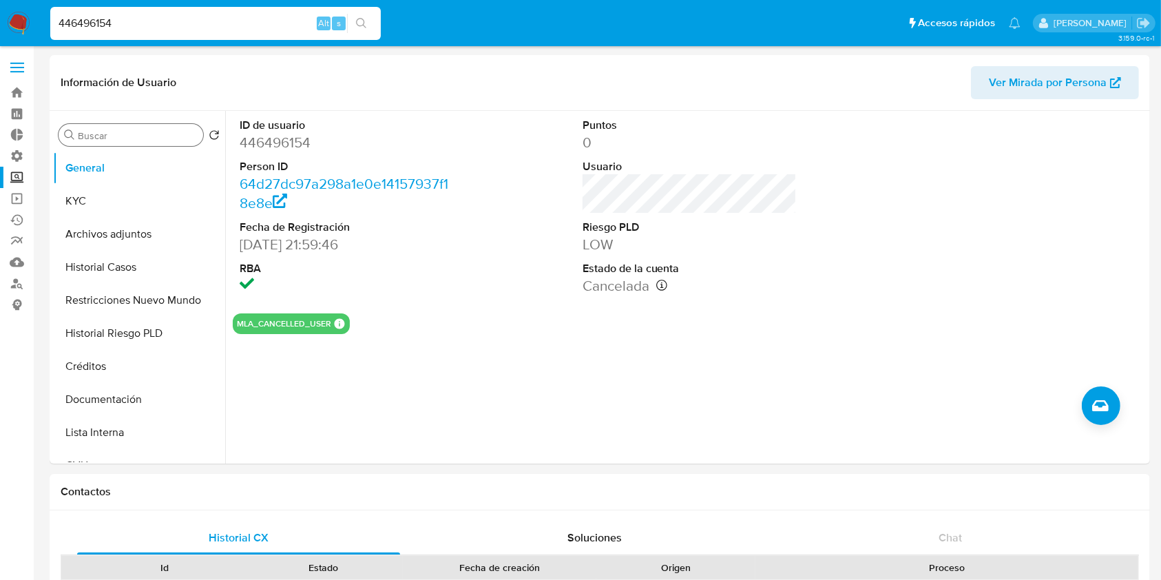
drag, startPoint x: 60, startPoint y: 11, endPoint x: 0, endPoint y: -10, distance: 63.6
paste input "2393548162"
type input "2393548162"
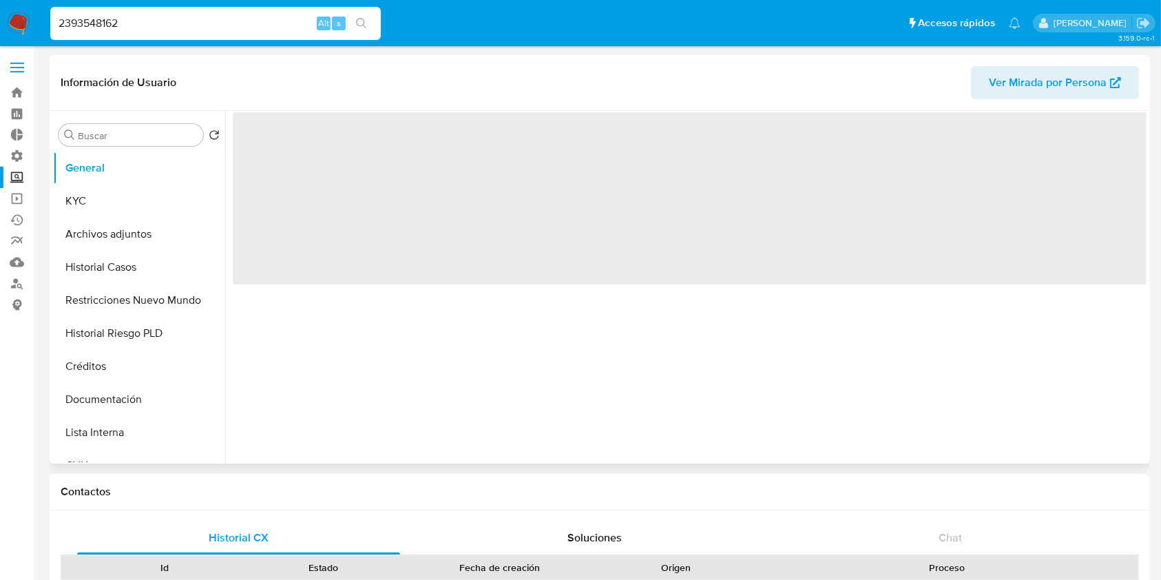
select select "10"
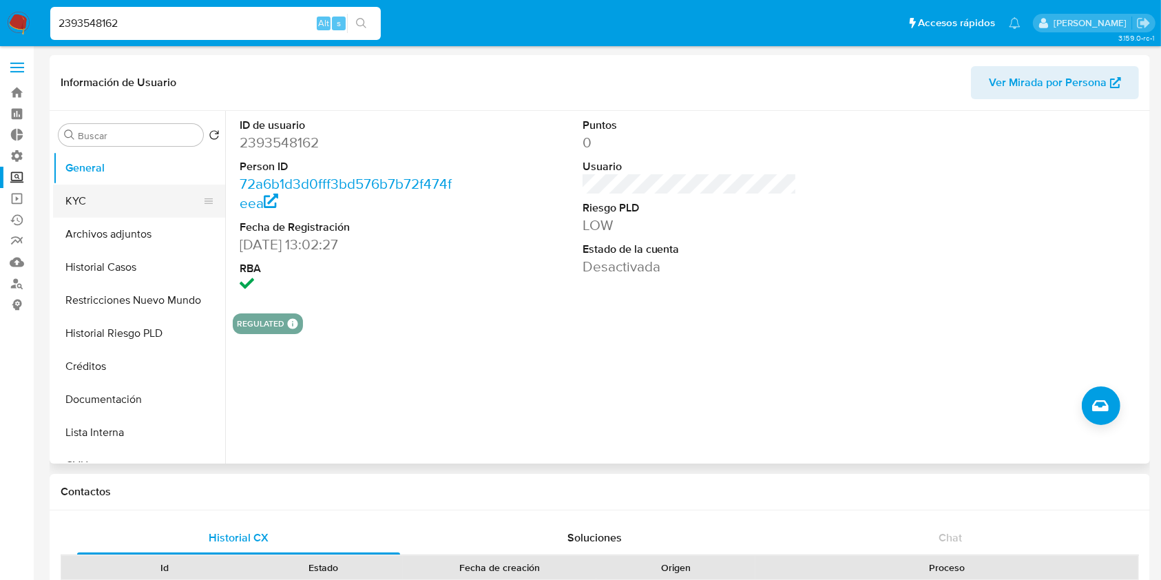
click at [154, 196] on button "KYC" at bounding box center [133, 201] width 161 height 33
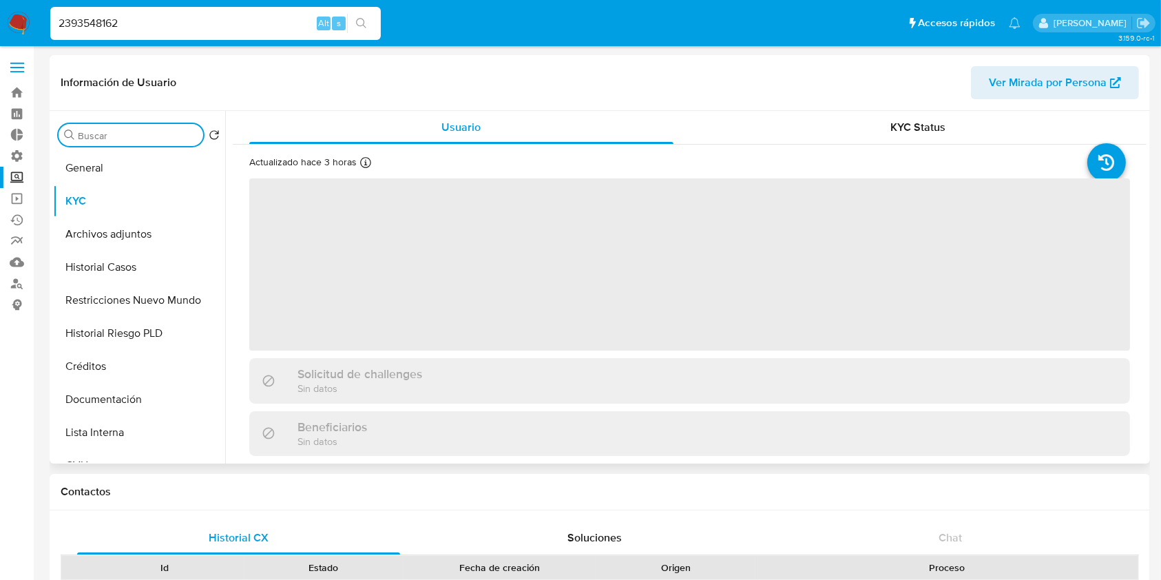
click at [119, 138] on input "Buscar" at bounding box center [138, 135] width 120 height 12
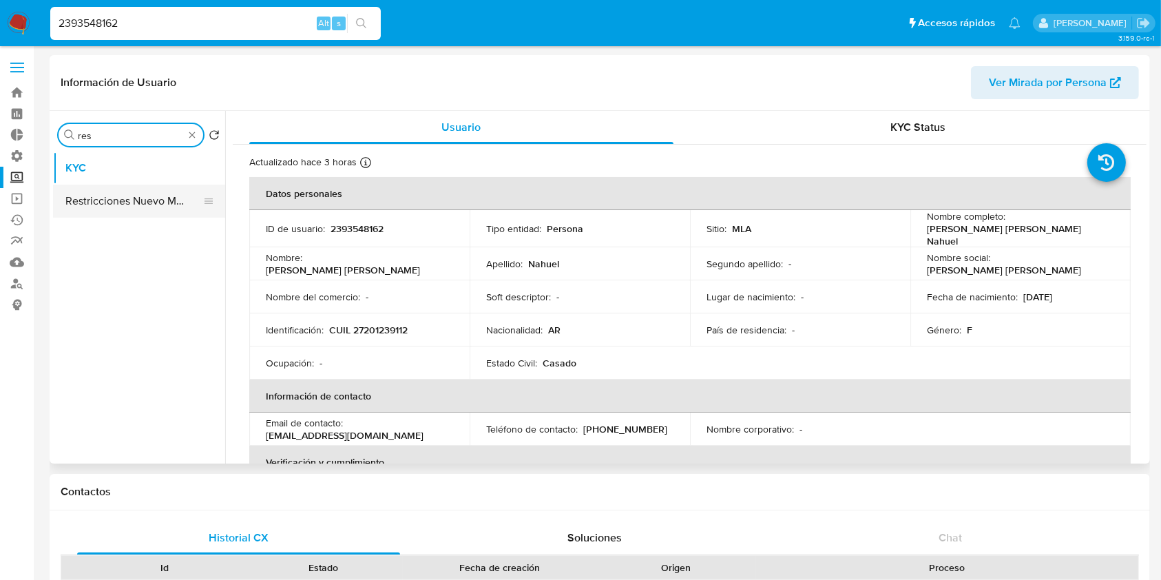
type input "res"
click at [116, 195] on button "Restricciones Nuevo Mundo" at bounding box center [133, 201] width 161 height 33
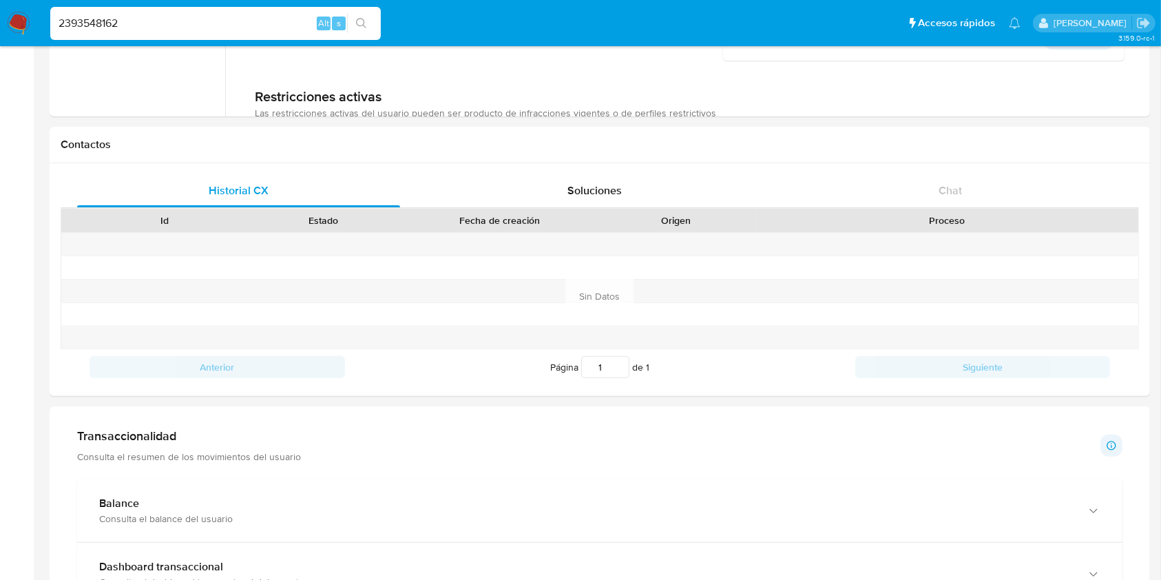
scroll to position [551, 0]
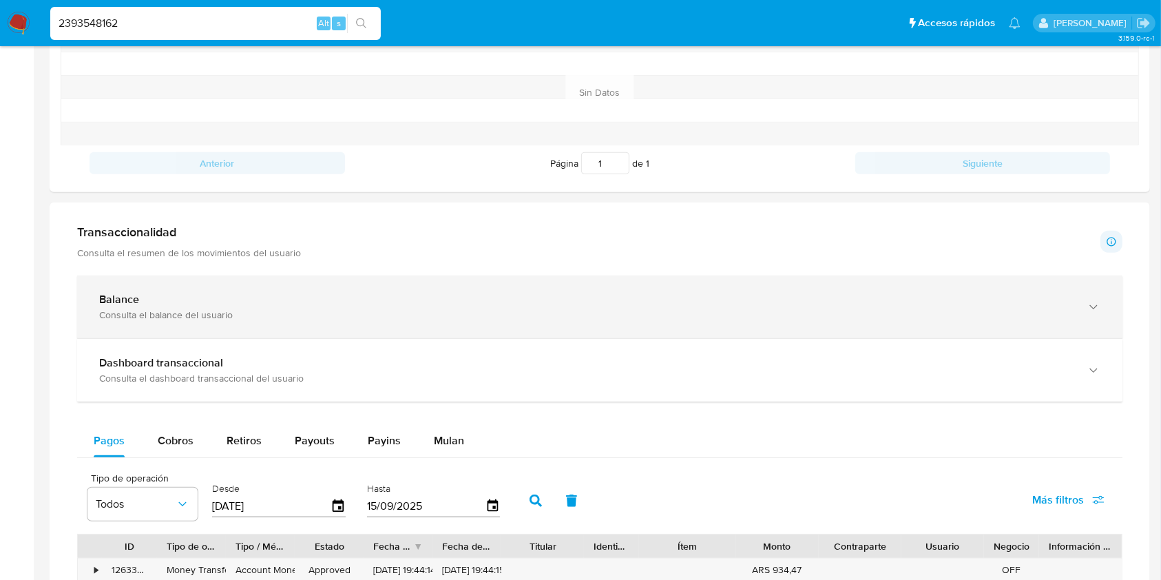
click at [285, 306] on div "Balance Consulta el balance del usuario" at bounding box center [586, 307] width 974 height 28
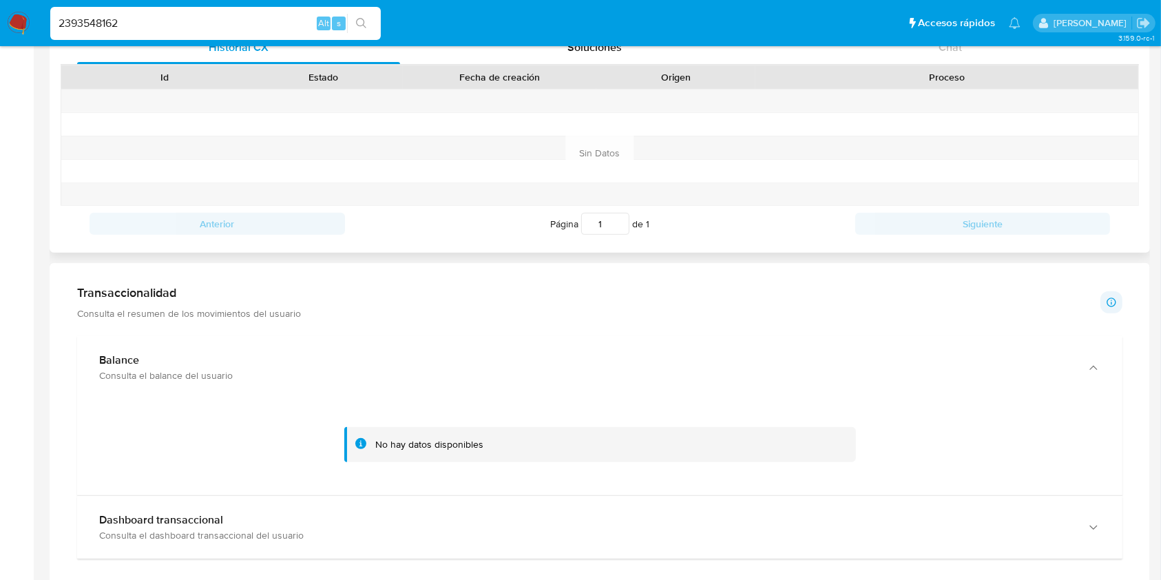
scroll to position [367, 0]
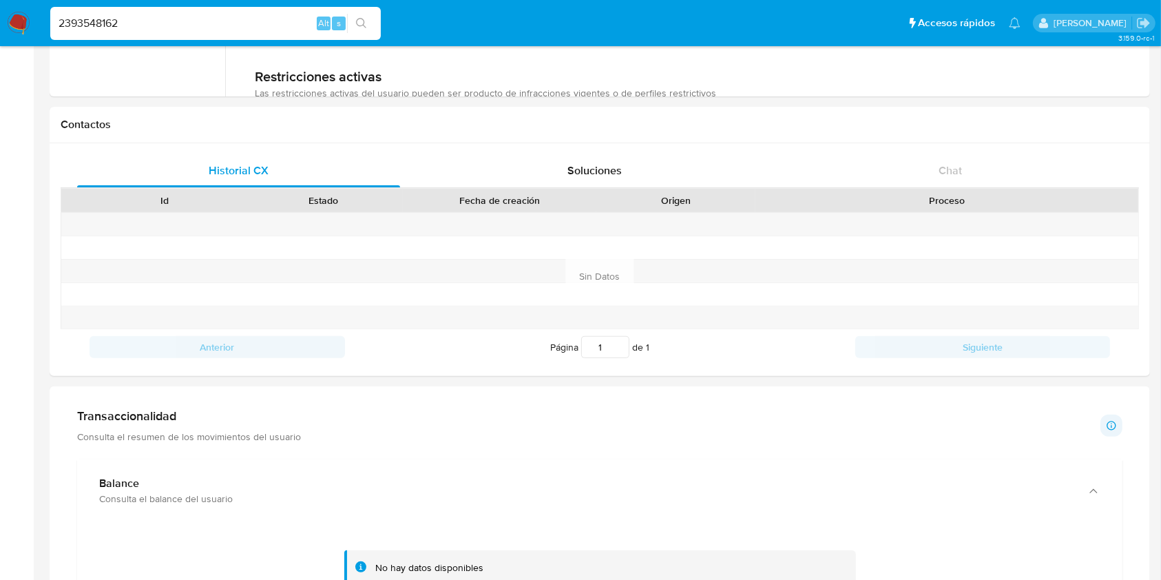
drag, startPoint x: 138, startPoint y: 25, endPoint x: 0, endPoint y: -12, distance: 142.7
click at [0, 0] on html "Pausado Ver notificaciones 2393548162 Alt s Accesos rápidos Presiona las siguie…" at bounding box center [580, 577] width 1161 height 1889
paste input "1003621161"
type input "1003621161"
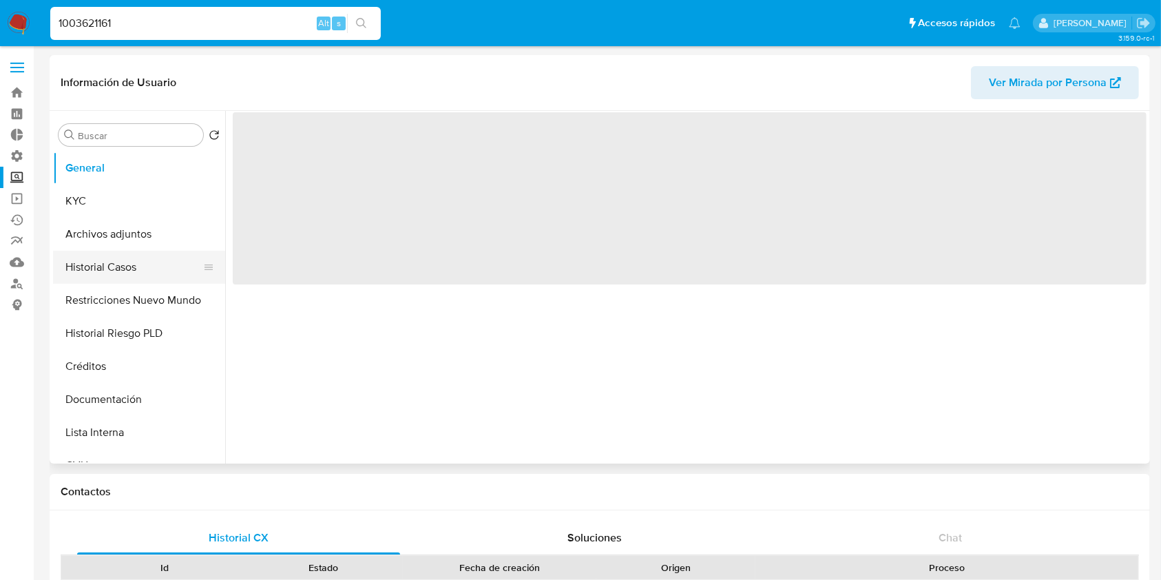
select select "10"
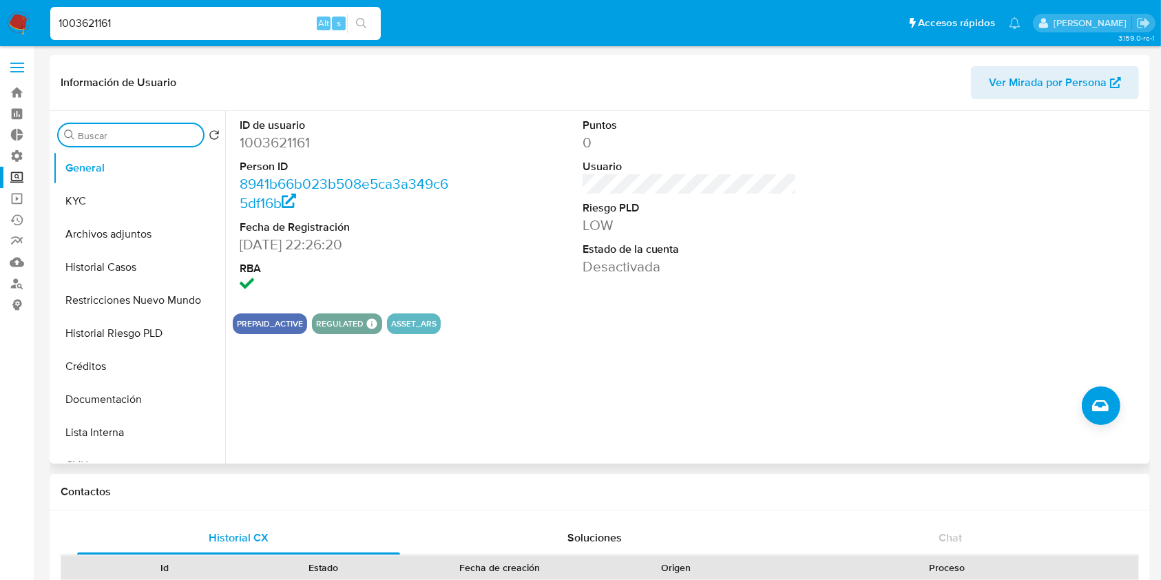
click at [111, 135] on input "Buscar" at bounding box center [138, 135] width 120 height 12
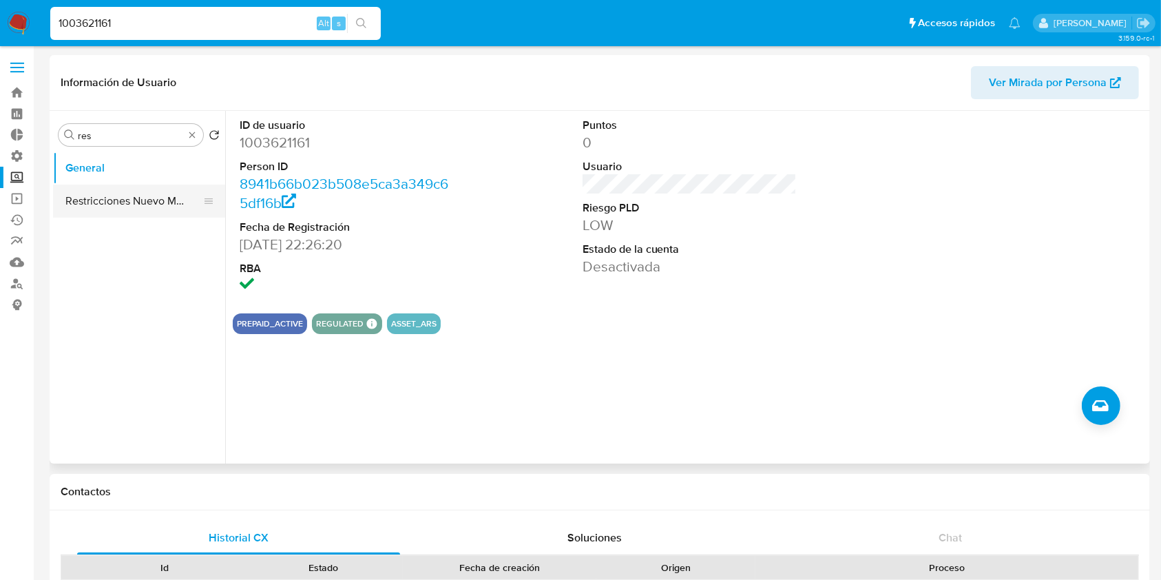
click at [118, 211] on button "Restricciones Nuevo Mundo" at bounding box center [133, 201] width 161 height 33
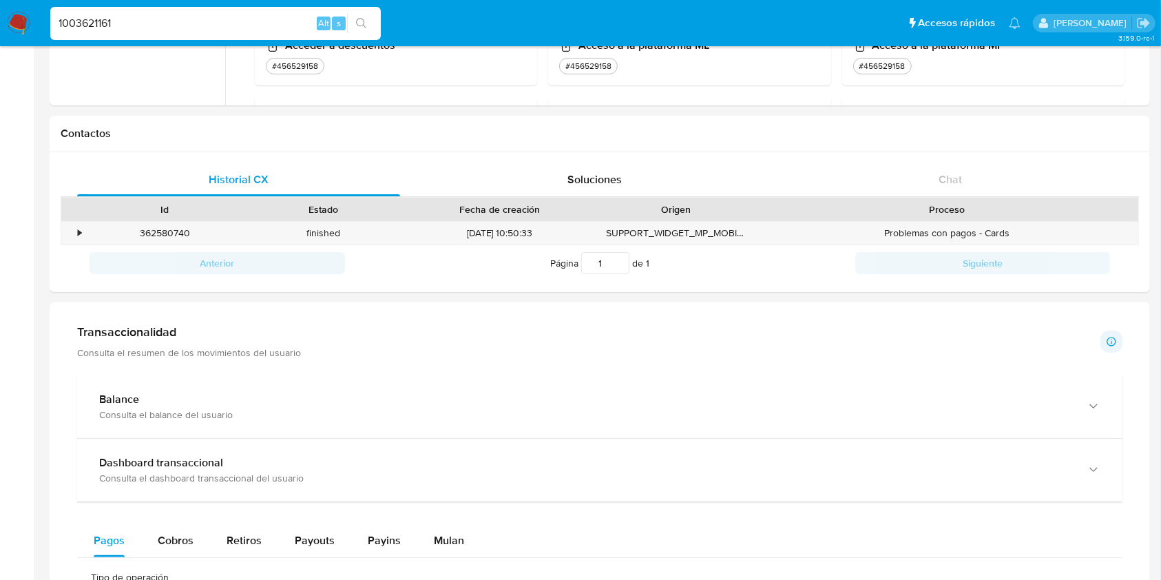
scroll to position [459, 0]
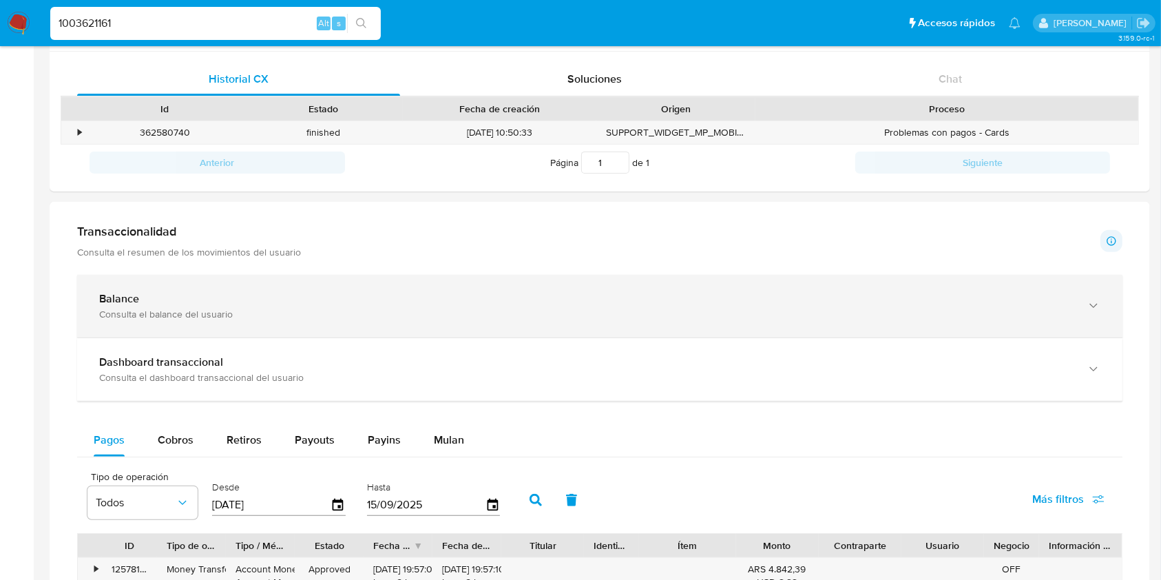
click at [234, 300] on div "Balance" at bounding box center [586, 299] width 974 height 14
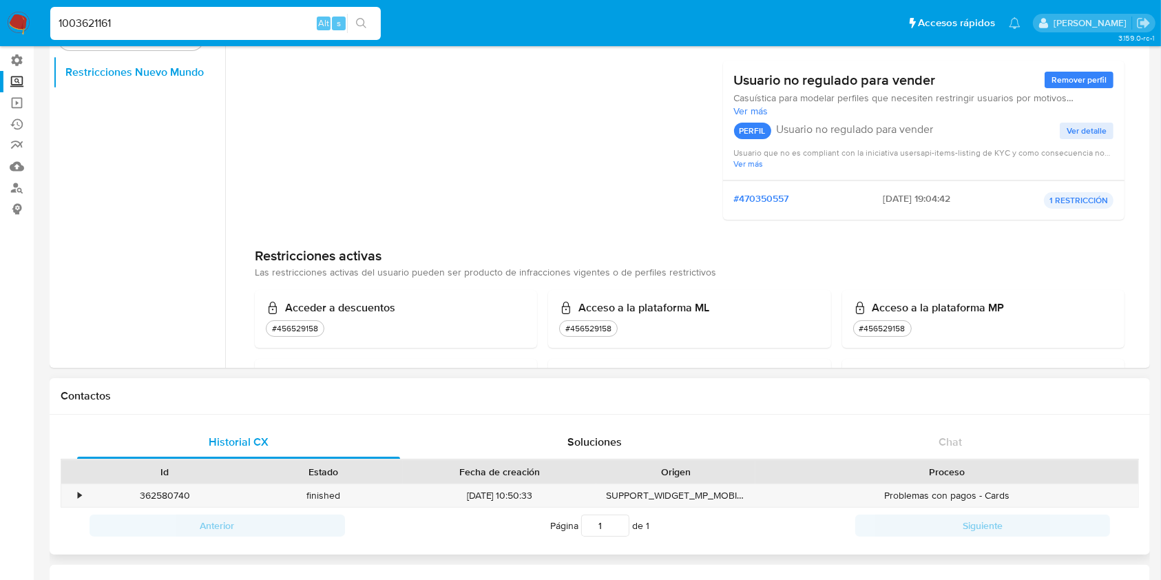
scroll to position [0, 0]
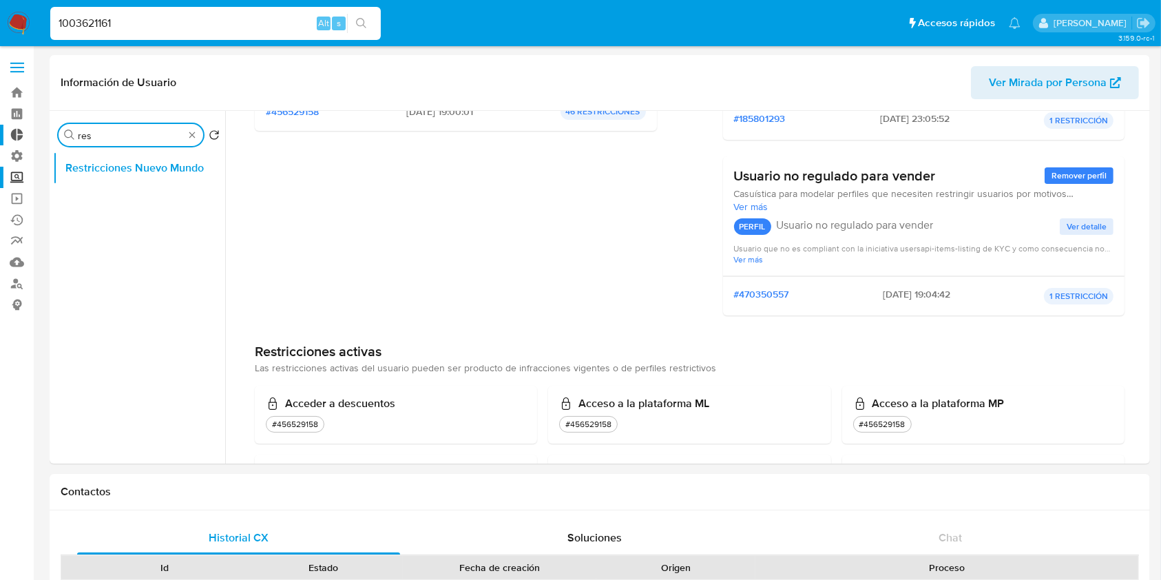
drag, startPoint x: 118, startPoint y: 141, endPoint x: 0, endPoint y: 134, distance: 118.0
type input "inv"
click at [135, 189] on button "Inversiones" at bounding box center [133, 201] width 161 height 33
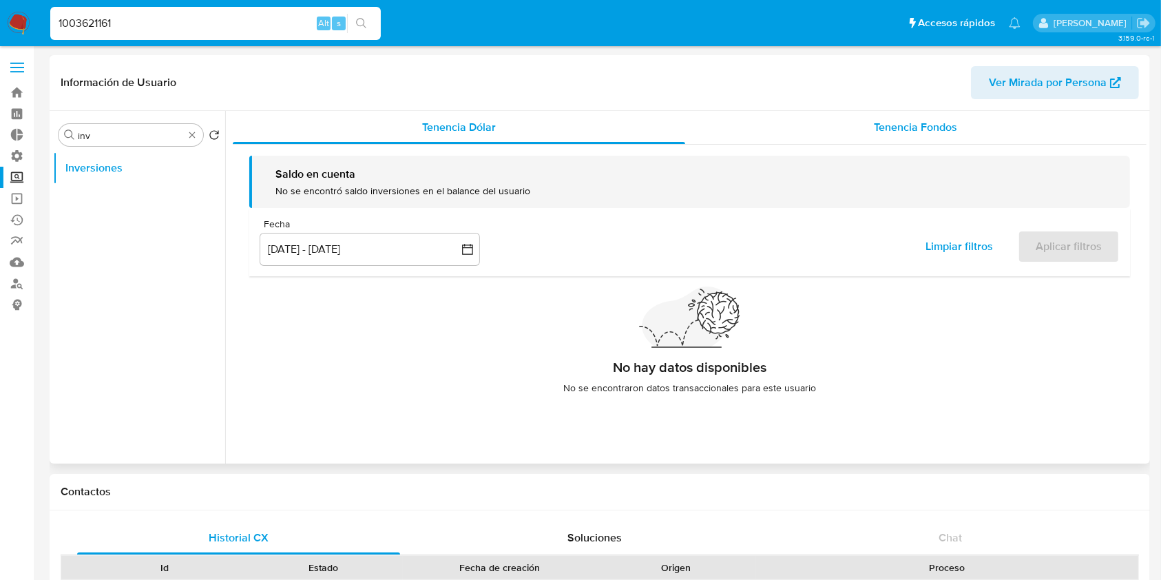
click at [915, 119] on span "Tenencia Fondos" at bounding box center [915, 127] width 83 height 16
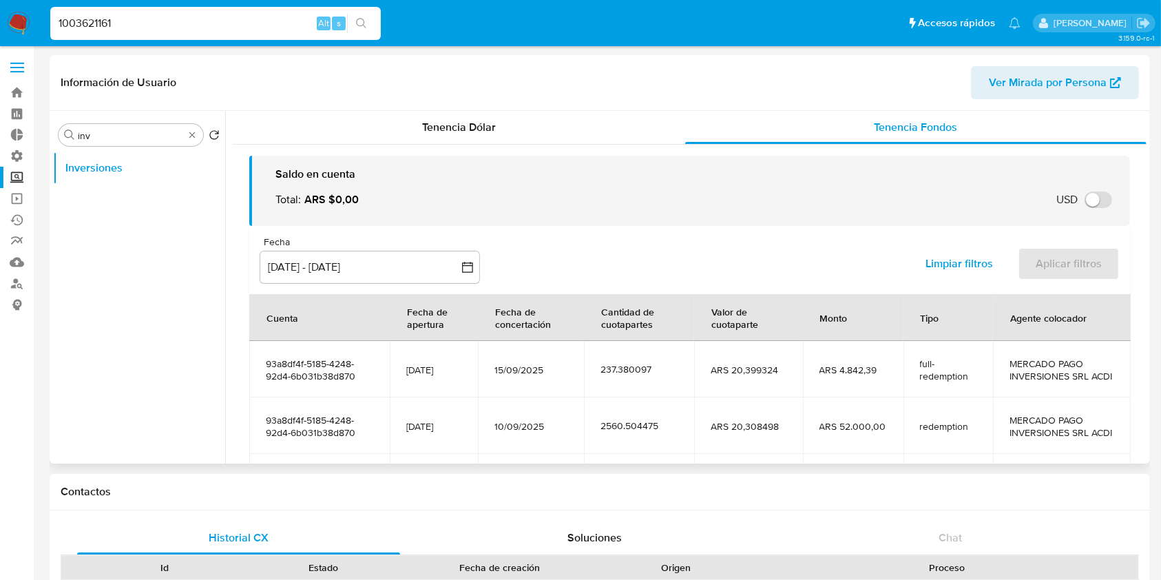
drag, startPoint x: 556, startPoint y: 379, endPoint x: 487, endPoint y: 378, distance: 68.9
click at [487, 378] on td "15/09/2025" at bounding box center [531, 369] width 107 height 56
drag, startPoint x: 859, startPoint y: 399, endPoint x: 255, endPoint y: 381, distance: 604.3
click at [255, 381] on tr "93a8df4f-5185-4248-92d4-6b031b38d870 29/06/2022 15/09/2025 237.380097 ARS 20,39…" at bounding box center [690, 369] width 882 height 56
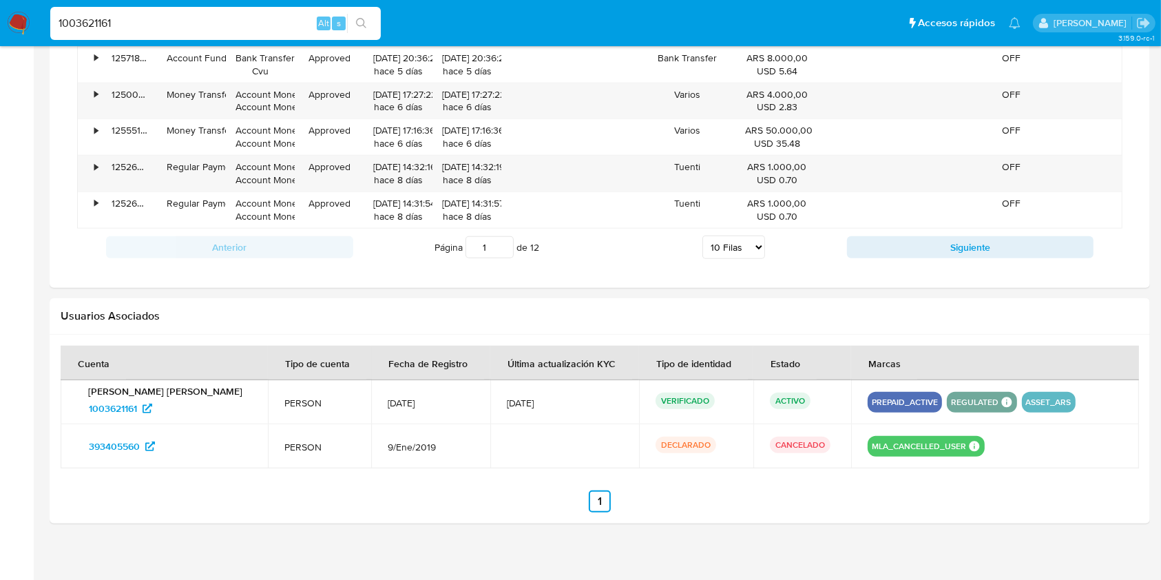
scroll to position [1259, 0]
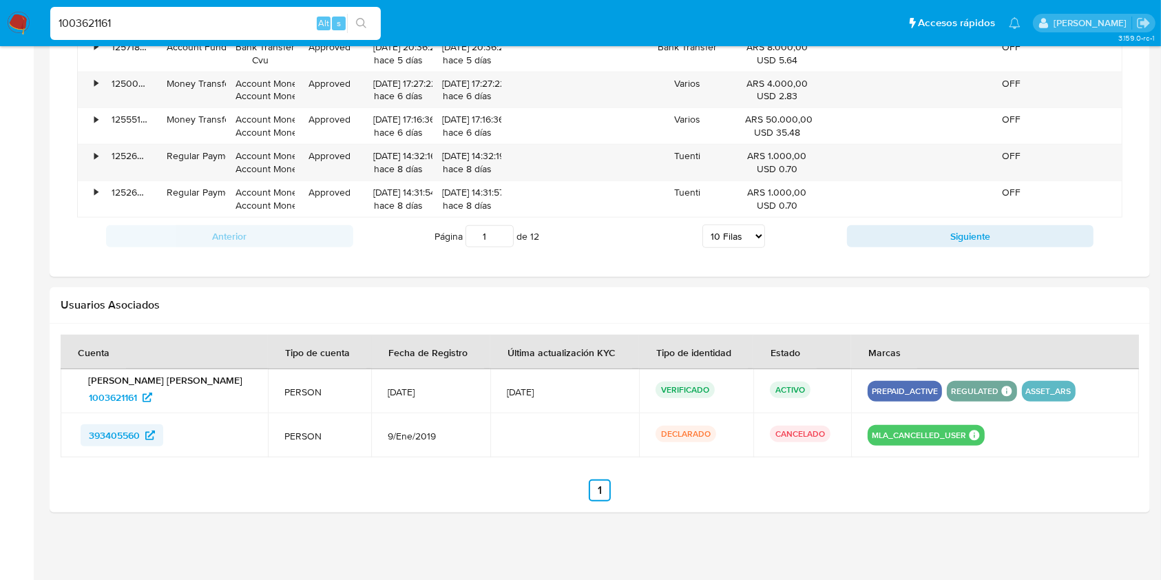
click at [124, 426] on span "393405560" at bounding box center [114, 435] width 51 height 22
paste input "506145413"
type input "1506145413"
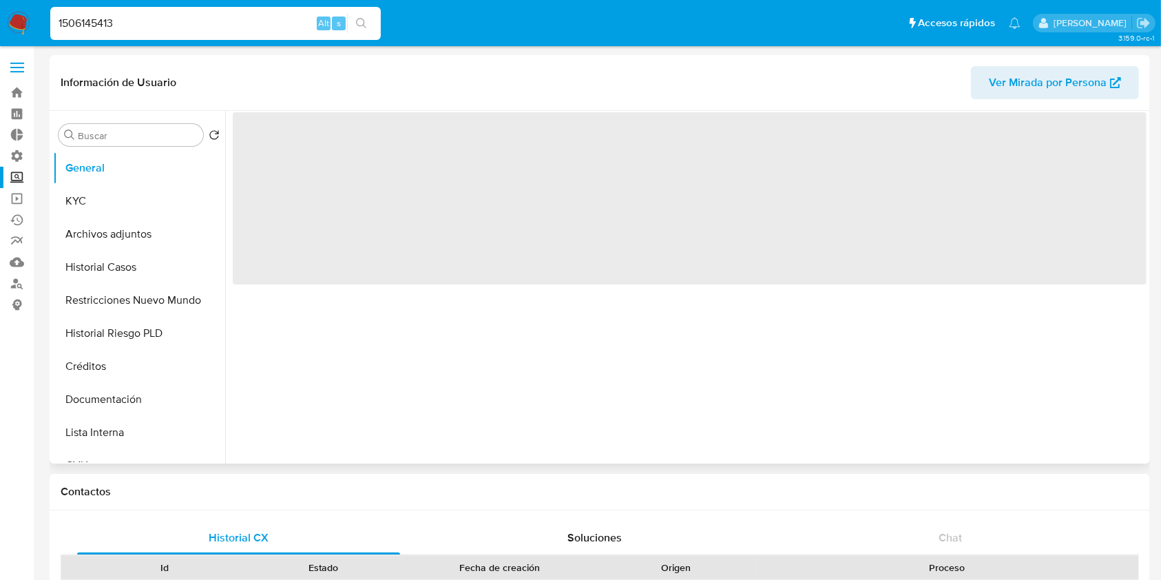
select select "10"
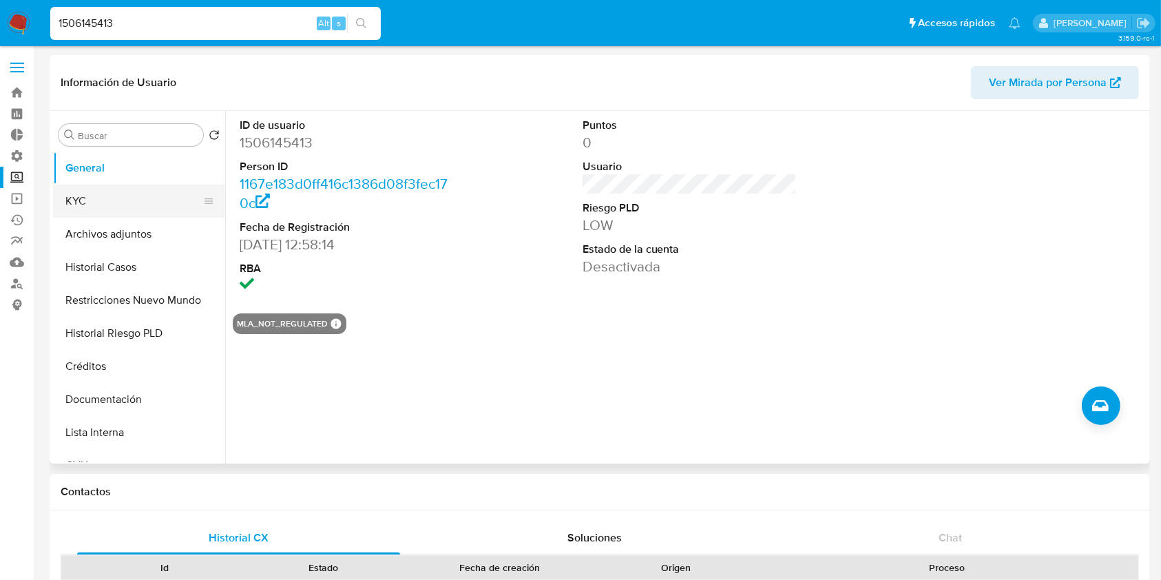
drag, startPoint x: 136, startPoint y: 201, endPoint x: 202, endPoint y: 202, distance: 66.1
click at [136, 201] on button "KYC" at bounding box center [133, 201] width 161 height 33
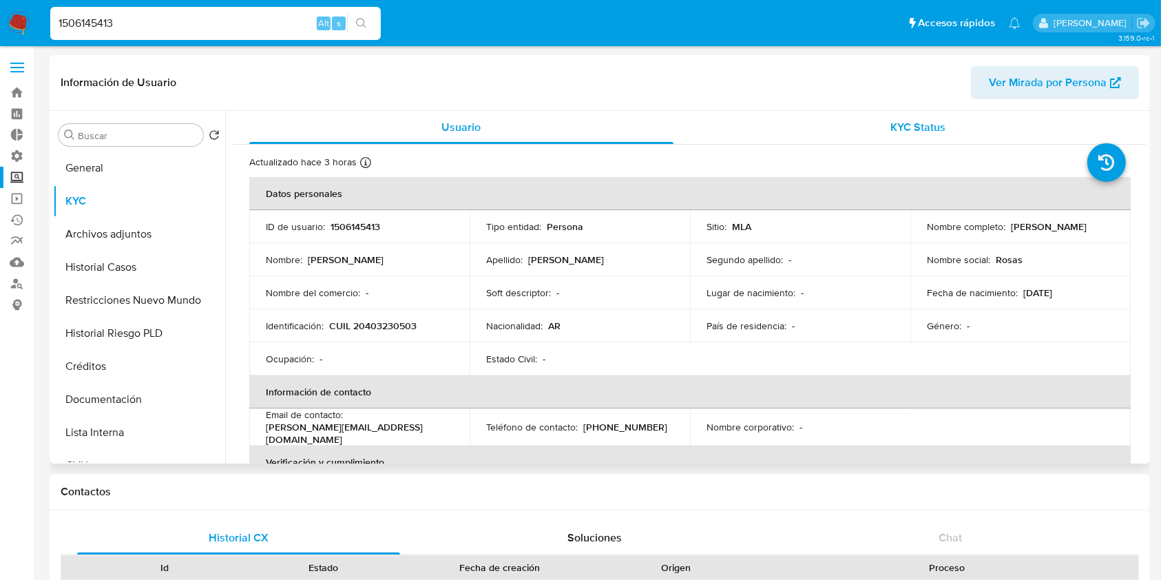
drag, startPoint x: 888, startPoint y: 134, endPoint x: 856, endPoint y: 137, distance: 31.9
click at [891, 134] on span "KYC Status" at bounding box center [918, 127] width 55 height 16
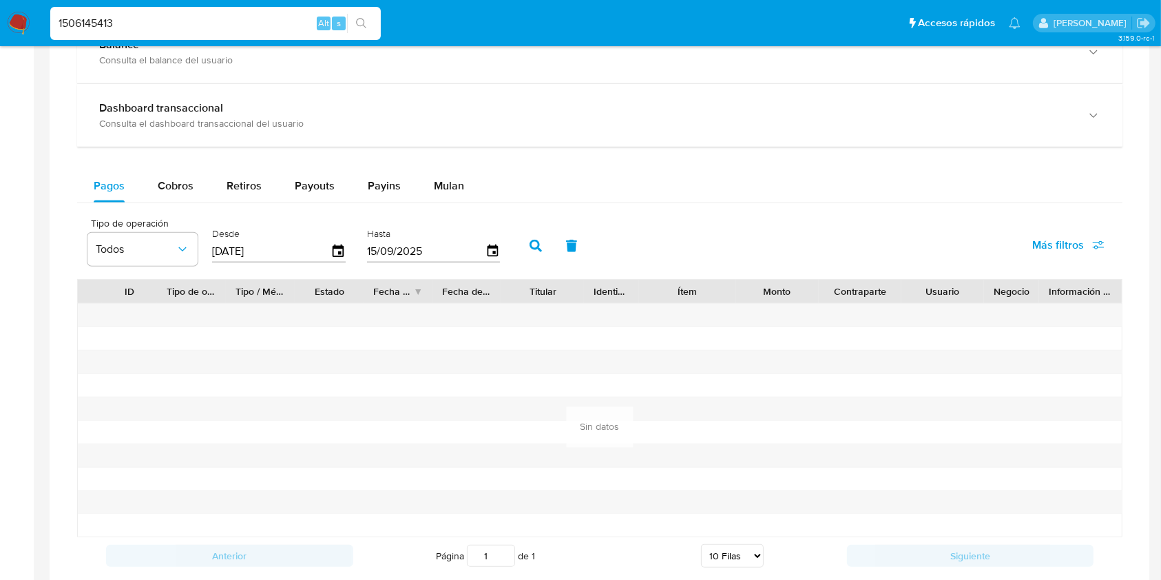
scroll to position [714, 0]
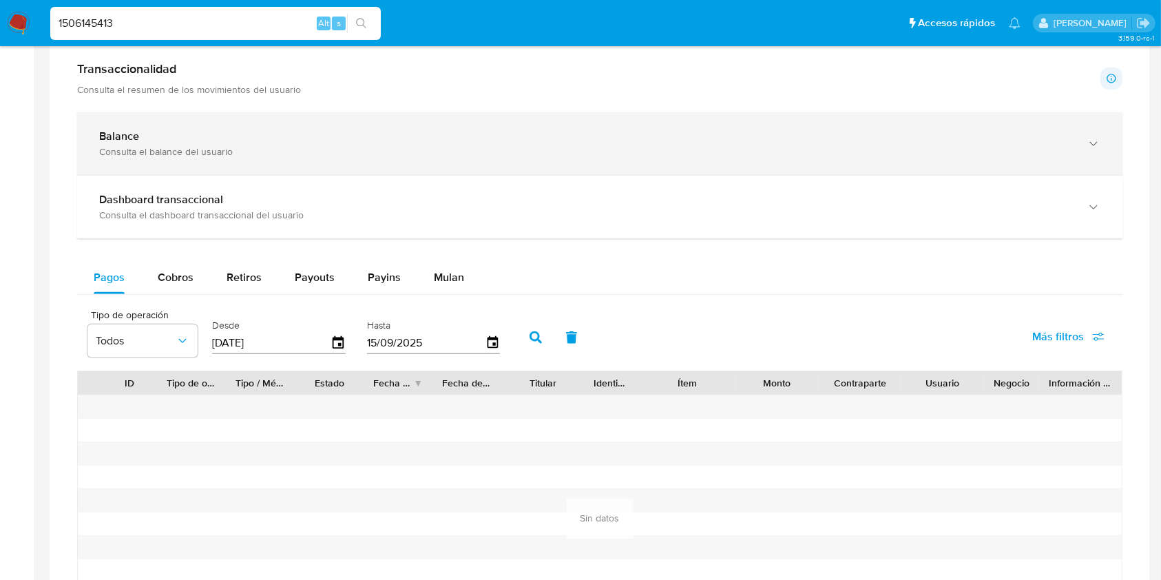
click at [229, 128] on div "Balance Consulta el balance del usuario" at bounding box center [599, 143] width 1045 height 63
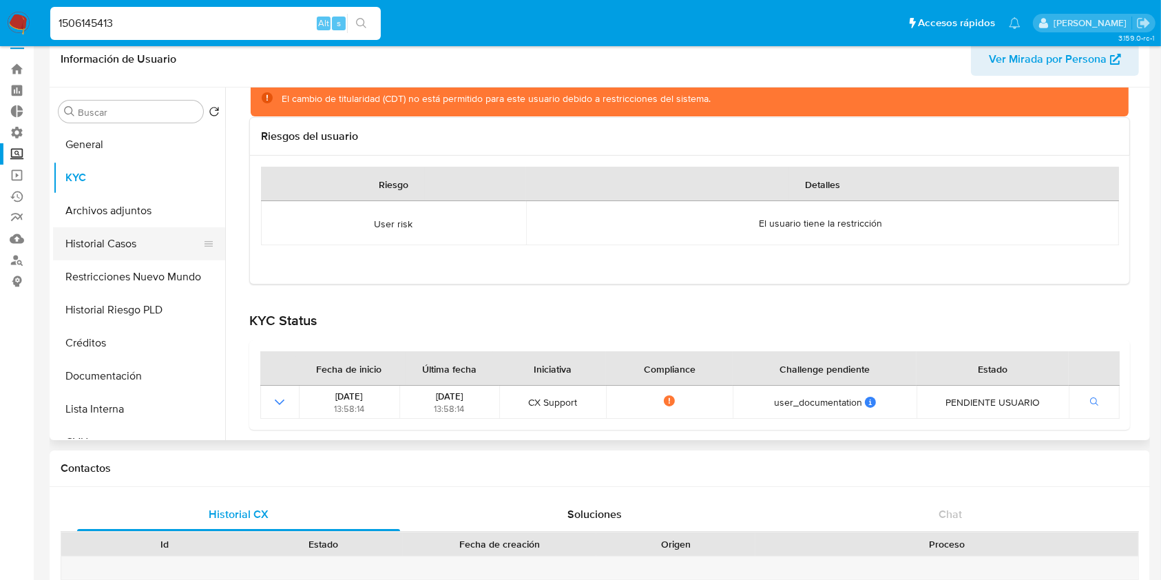
scroll to position [0, 0]
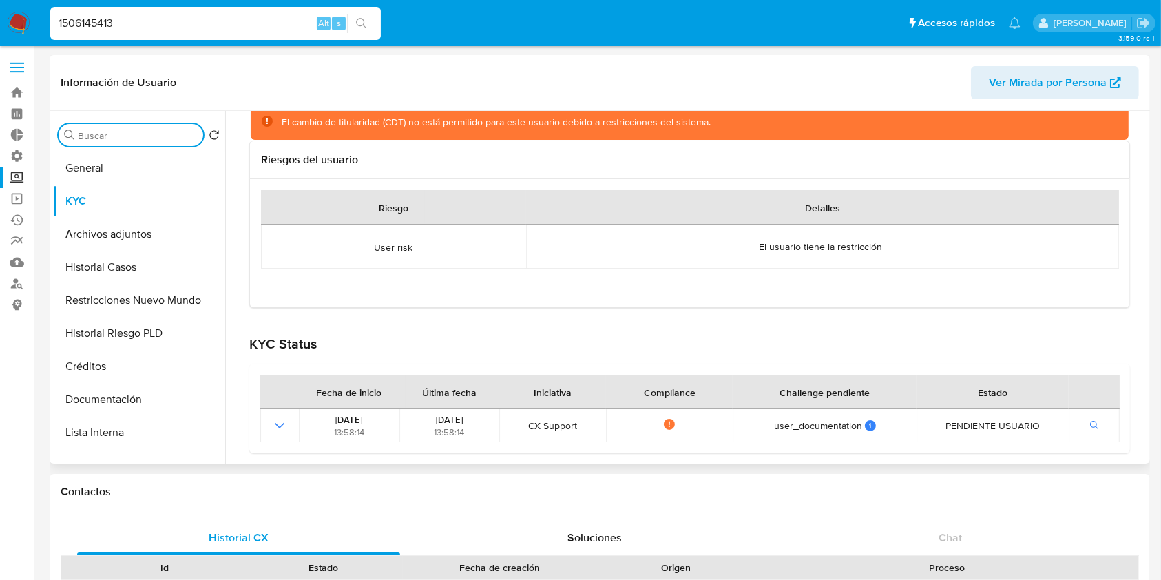
click at [134, 134] on input "Buscar" at bounding box center [138, 135] width 120 height 12
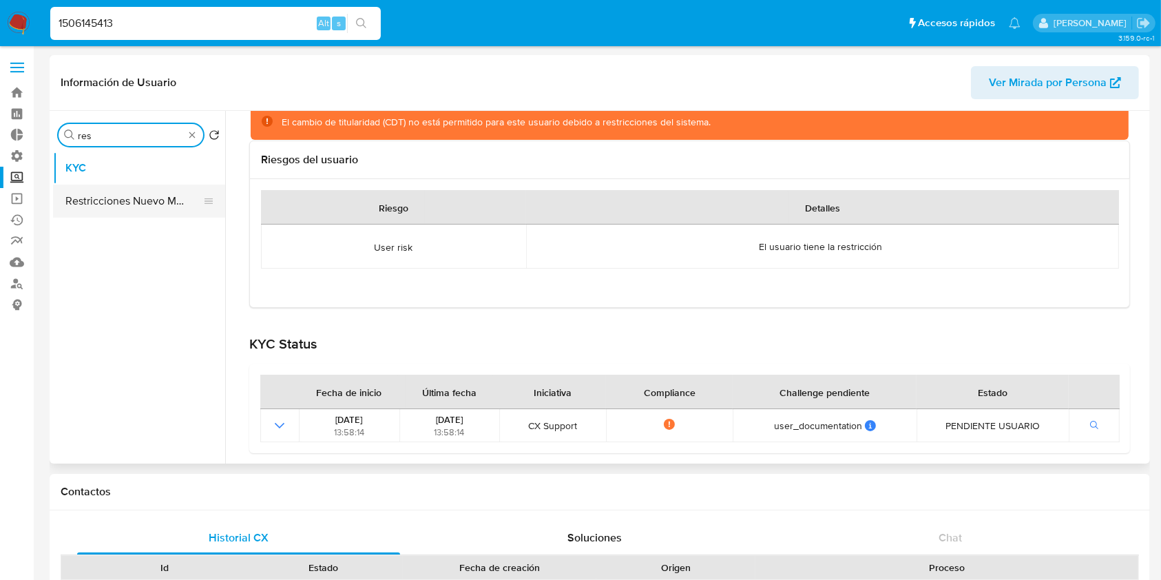
type input "res"
click at [118, 197] on button "Restricciones Nuevo Mundo" at bounding box center [133, 201] width 161 height 33
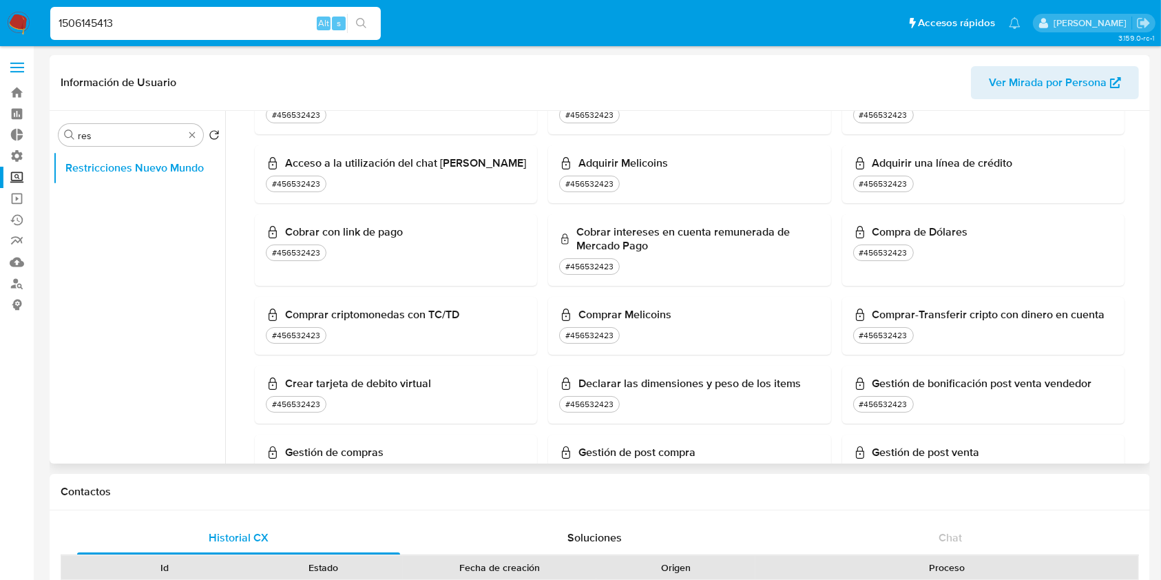
scroll to position [643, 0]
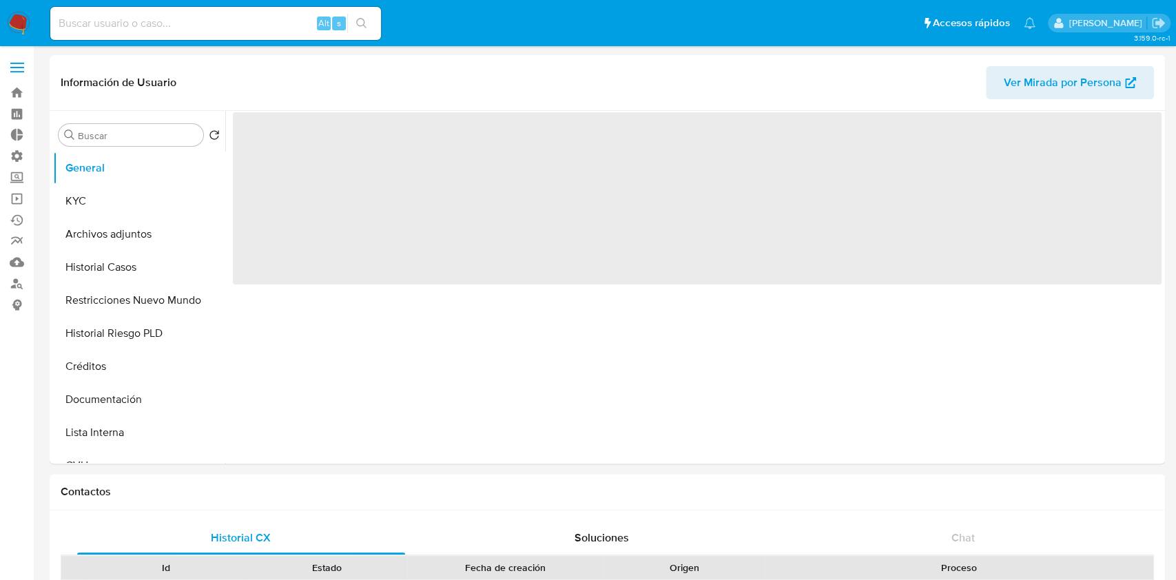
select select "10"
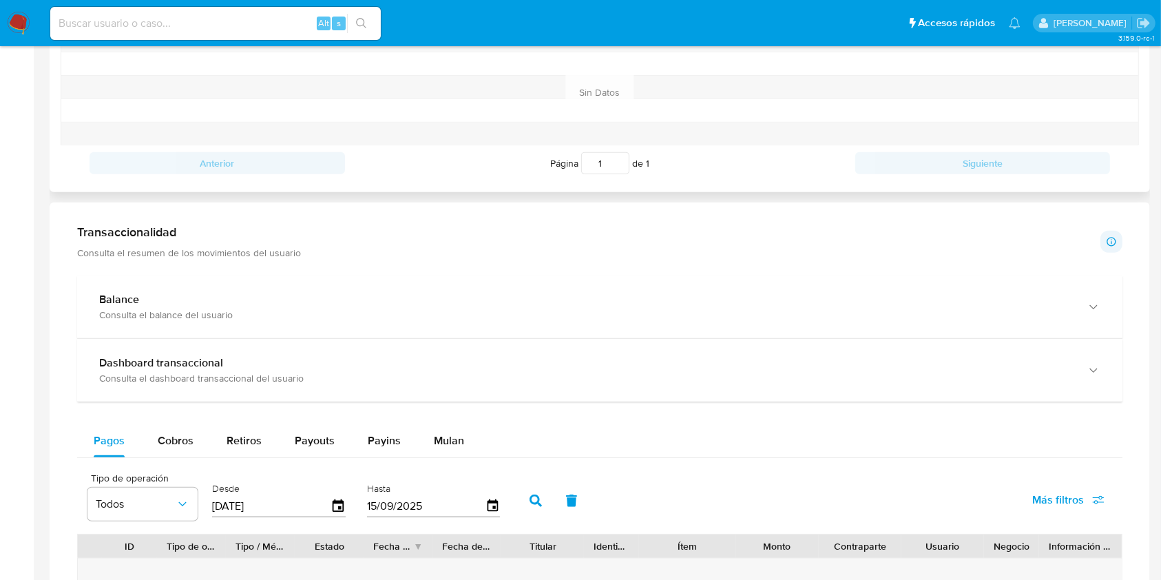
scroll to position [734, 0]
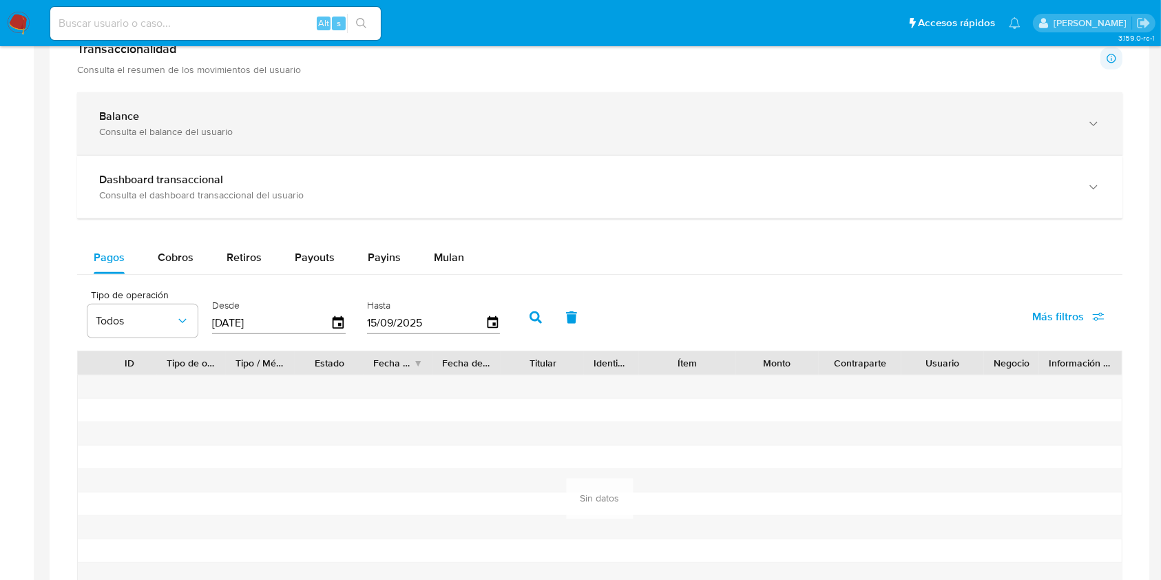
click at [195, 129] on div "Consulta el balance del usuario" at bounding box center [586, 131] width 974 height 12
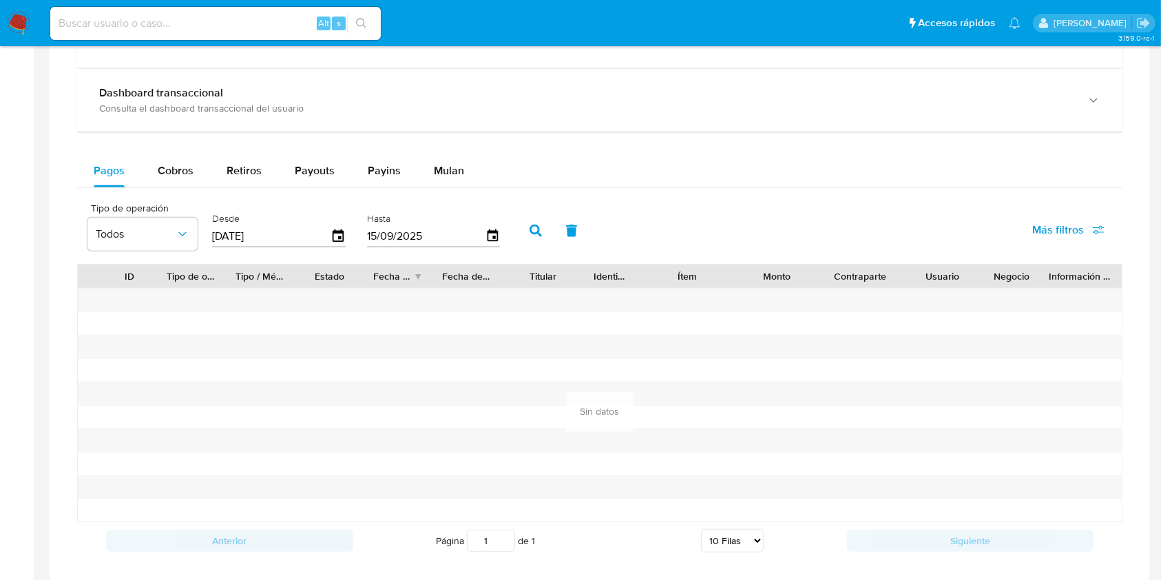
scroll to position [918, 0]
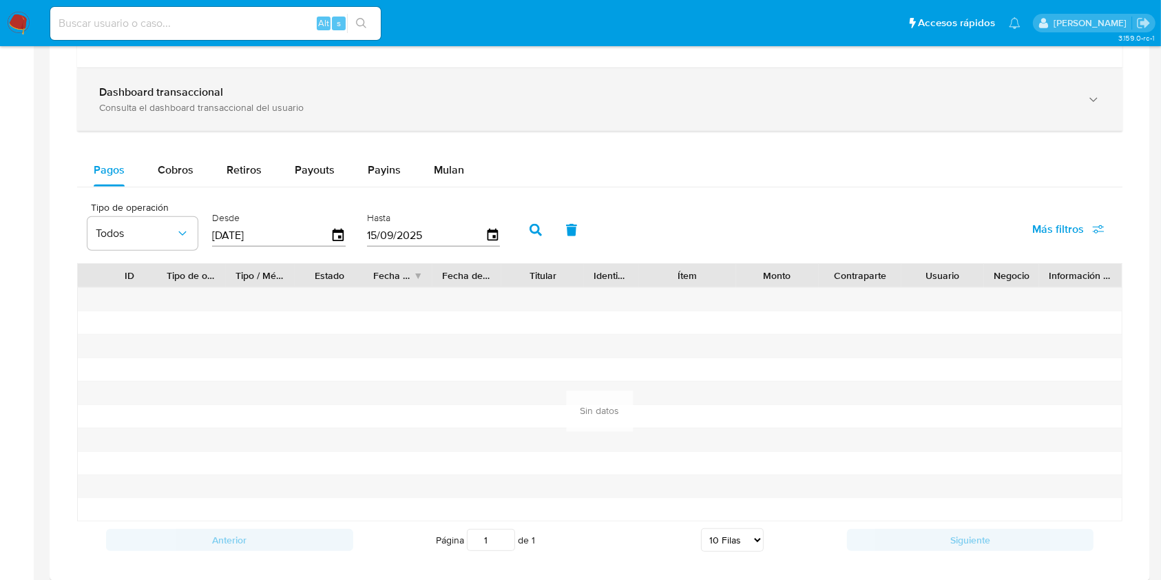
click at [238, 103] on div "Consulta el dashboard transaccional del usuario" at bounding box center [586, 107] width 974 height 12
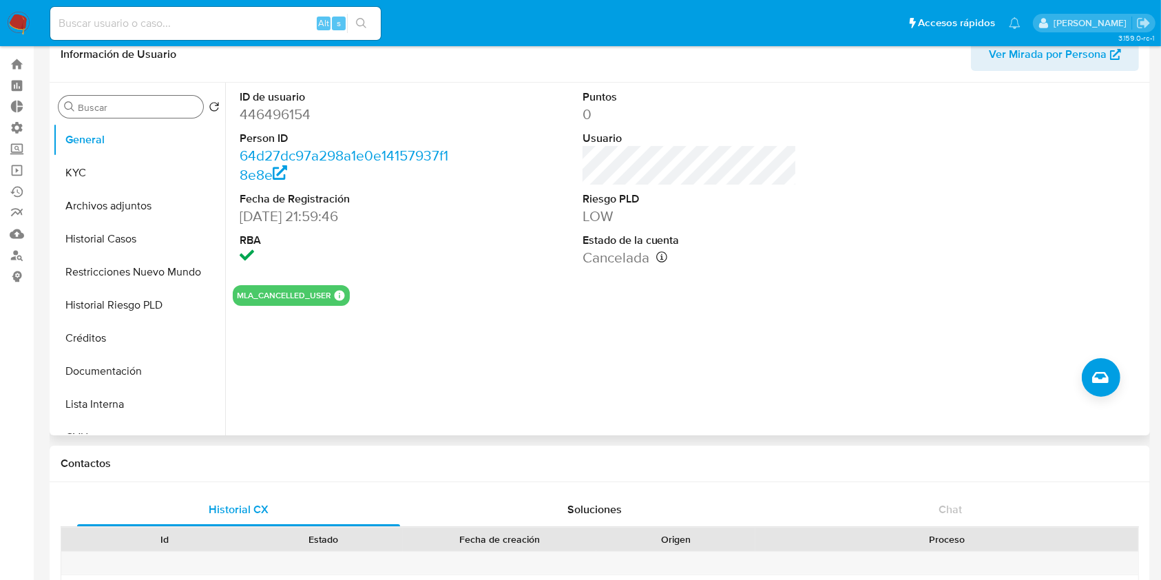
scroll to position [0, 0]
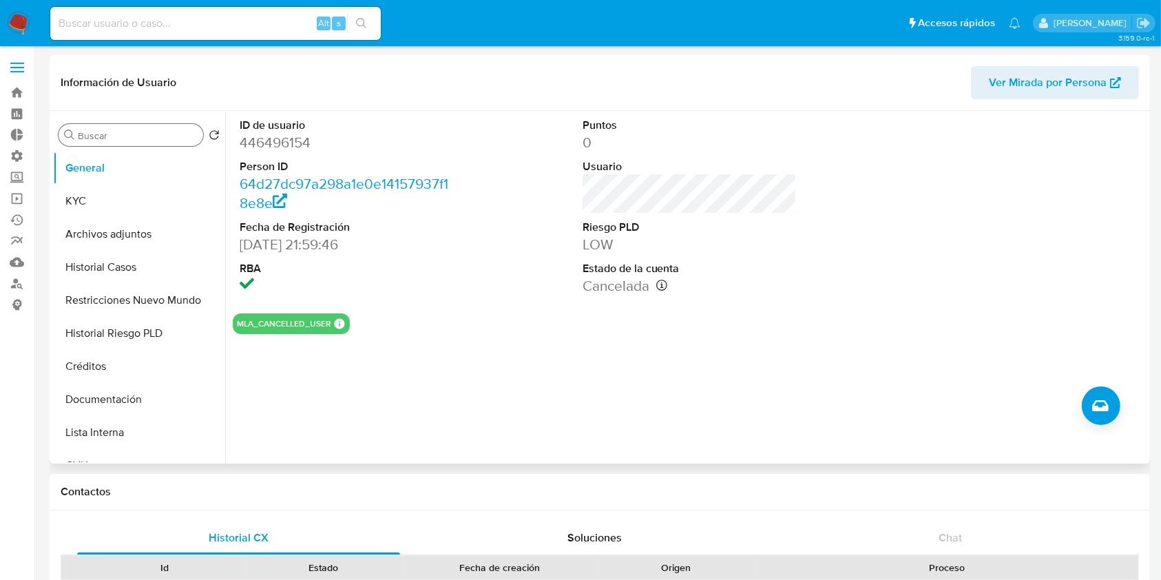
click at [94, 132] on input "Buscar" at bounding box center [138, 135] width 120 height 12
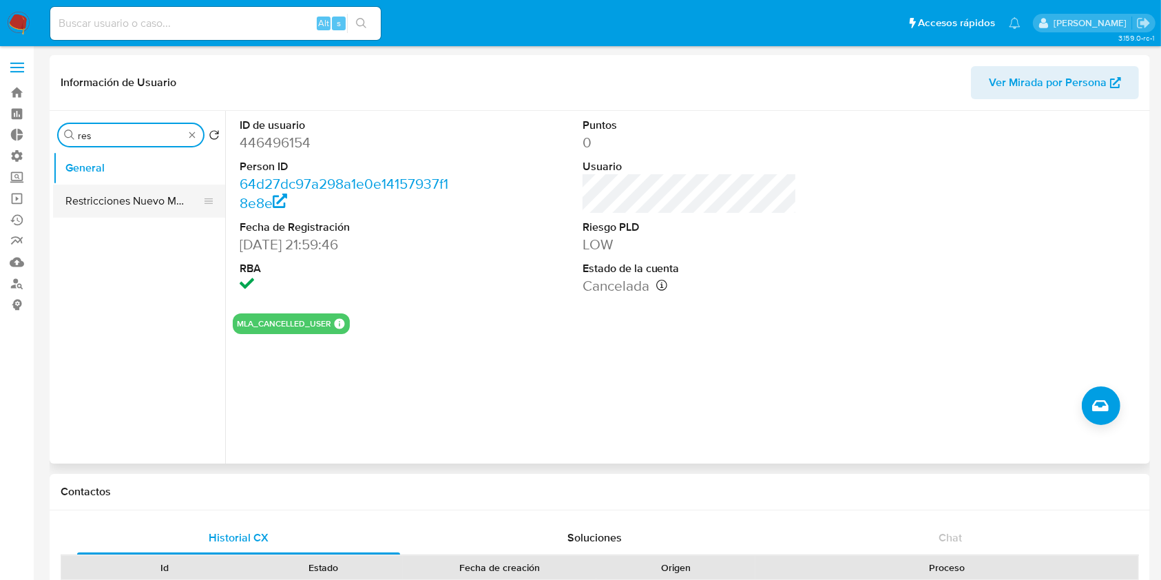
type input "res"
click at [109, 196] on button "Restricciones Nuevo Mundo" at bounding box center [133, 201] width 161 height 33
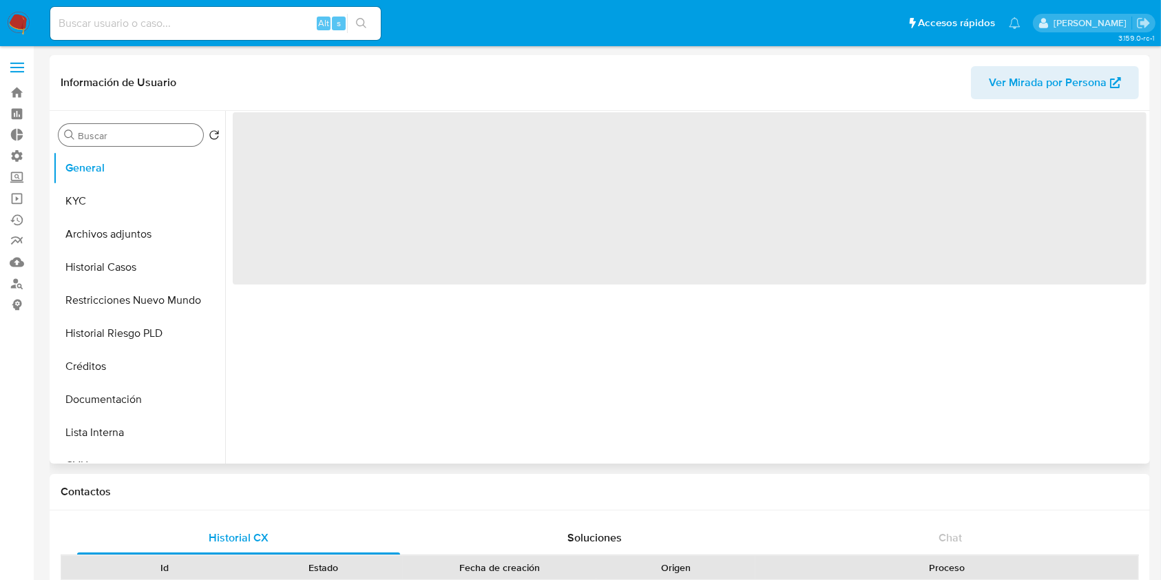
select select "10"
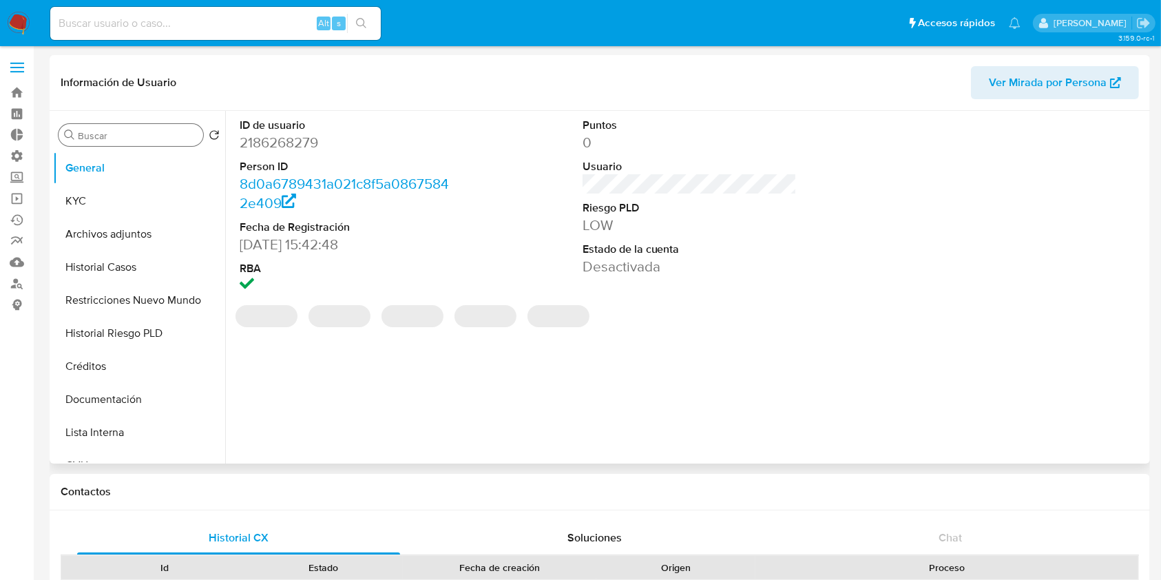
click at [136, 136] on input "Buscar" at bounding box center [138, 135] width 120 height 12
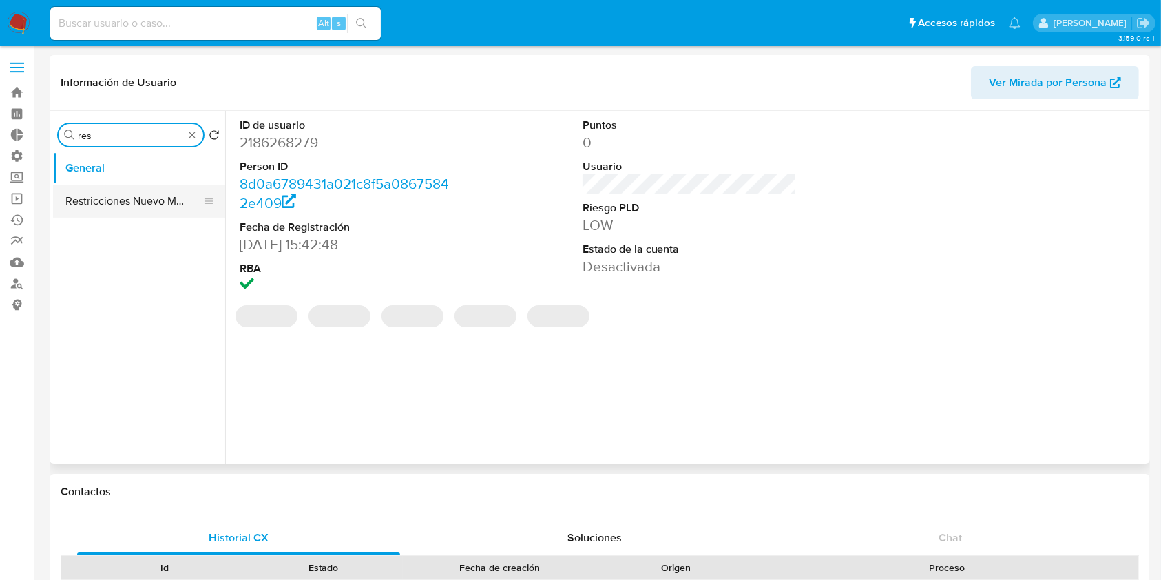
type input "res"
click at [138, 192] on button "Restricciones Nuevo Mundo" at bounding box center [133, 201] width 161 height 33
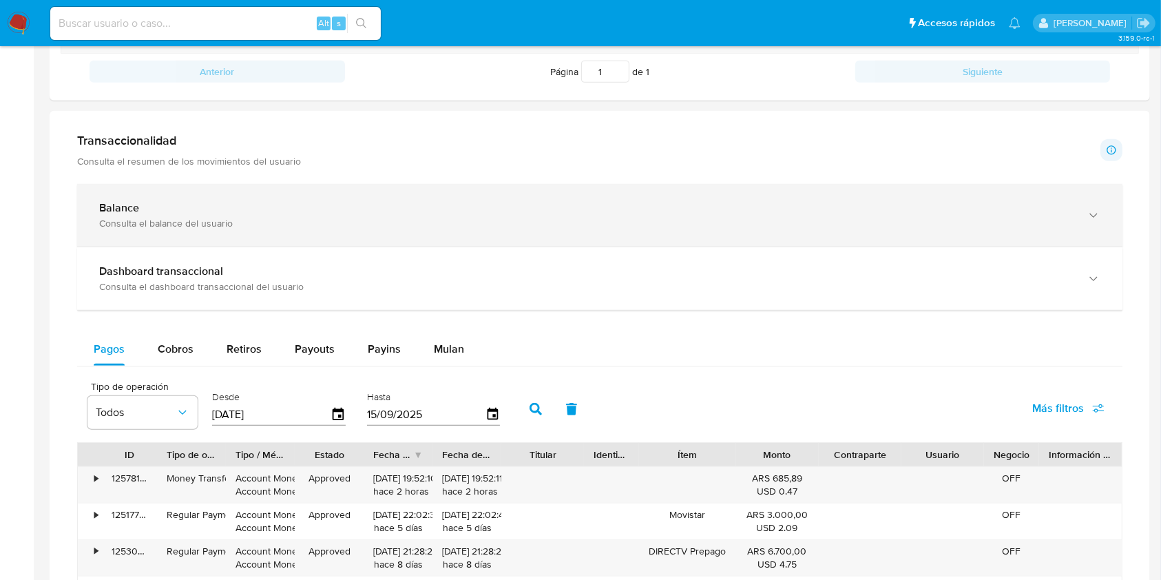
scroll to position [551, 0]
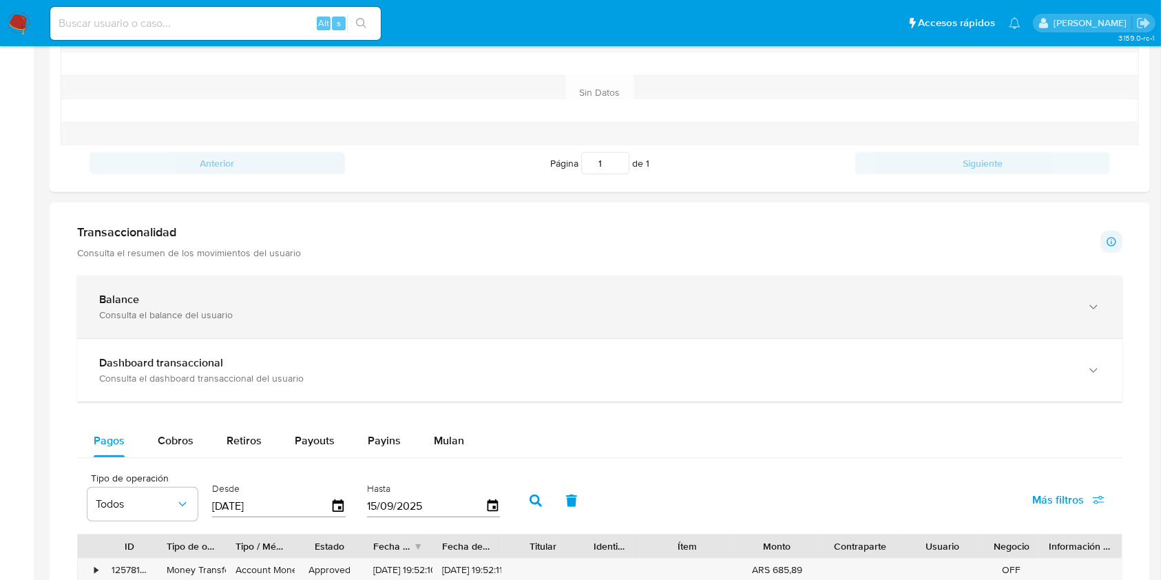
click at [216, 332] on div "Balance Consulta el balance del usuario" at bounding box center [599, 306] width 1045 height 63
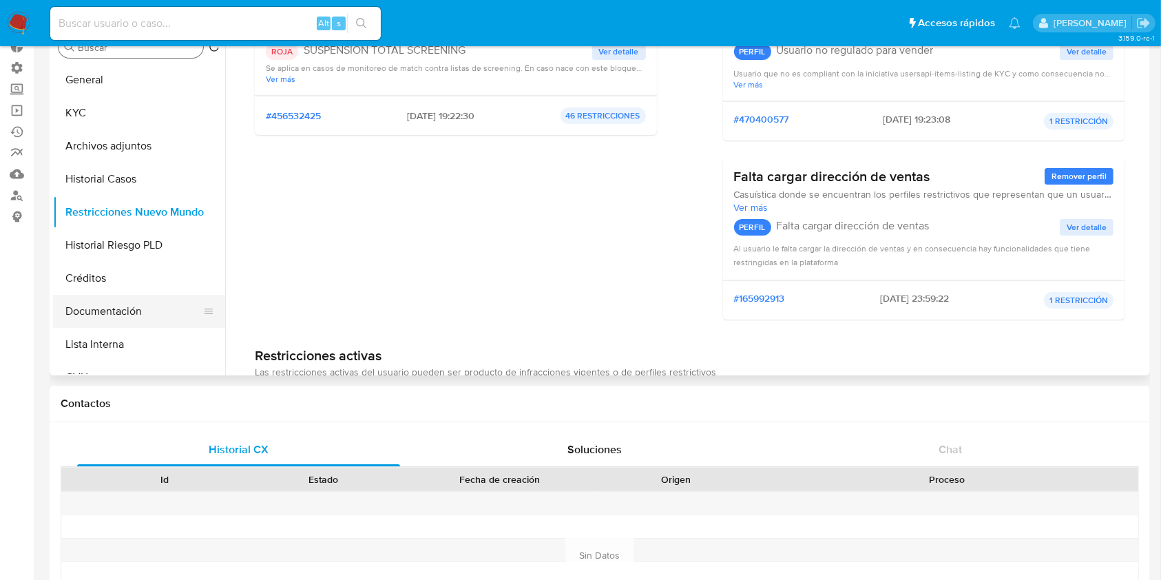
scroll to position [0, 0]
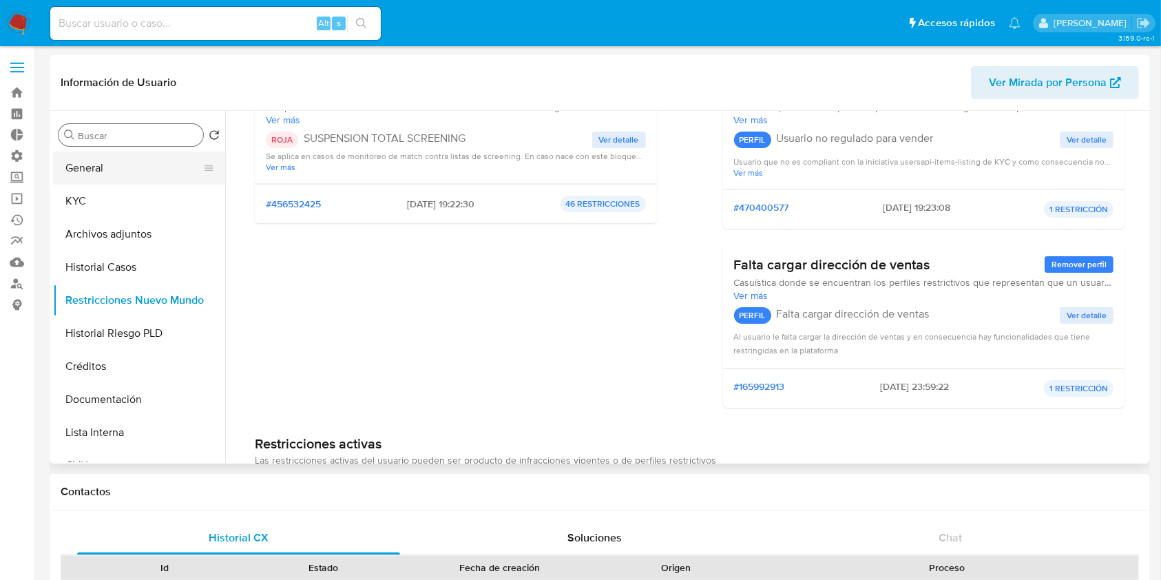
click at [115, 172] on button "General" at bounding box center [133, 168] width 161 height 33
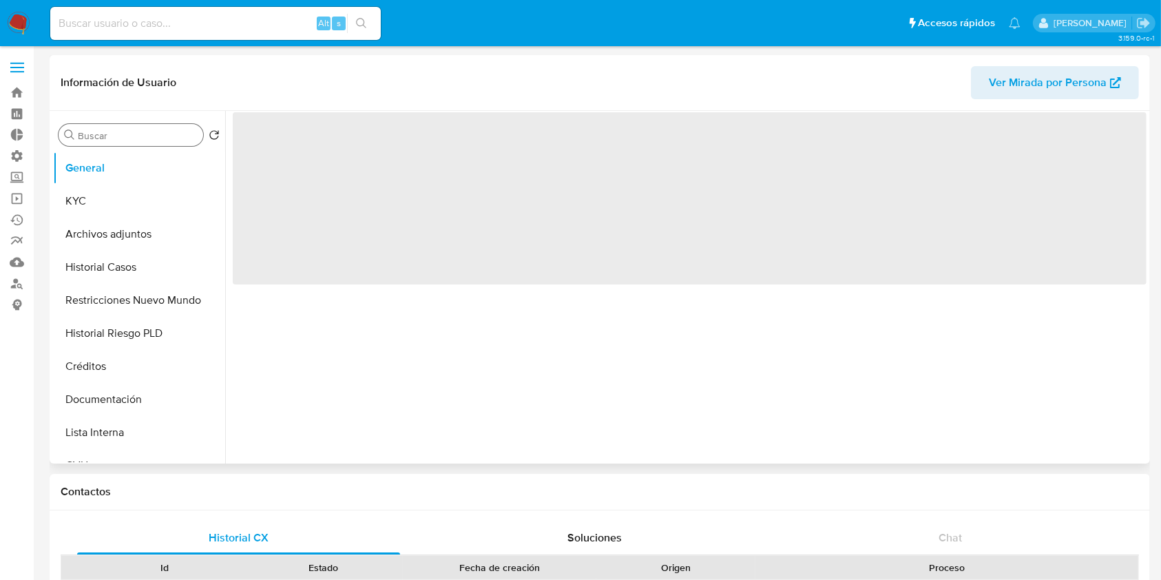
click at [101, 139] on input "Buscar" at bounding box center [138, 135] width 120 height 12
select select "10"
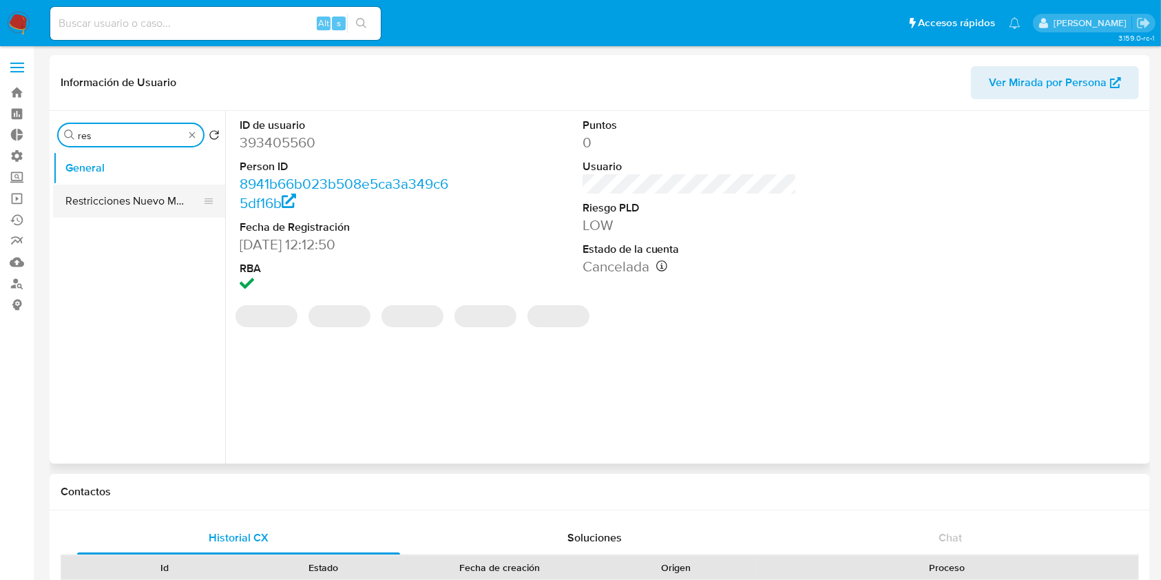
type input "res"
click at [99, 189] on button "Restricciones Nuevo Mundo" at bounding box center [133, 201] width 161 height 33
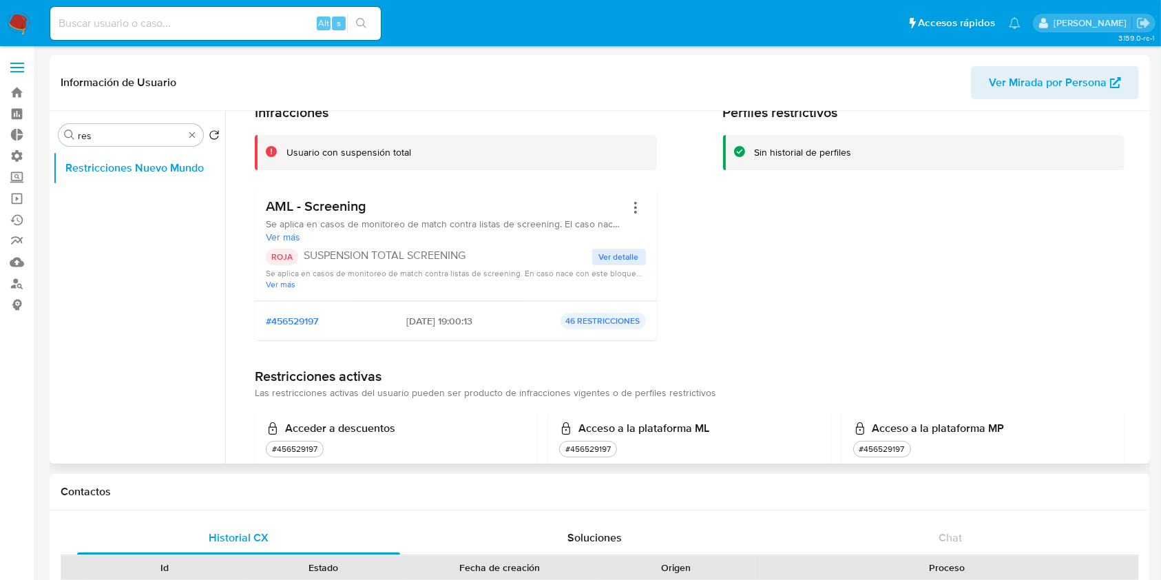
scroll to position [183, 0]
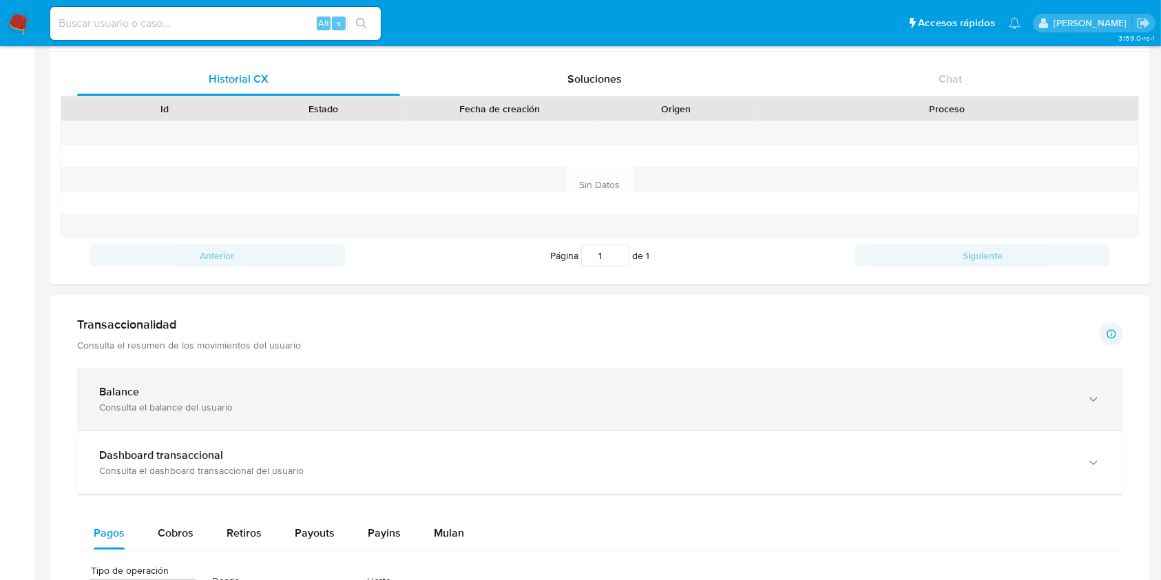
click at [197, 395] on div "Balance" at bounding box center [586, 392] width 974 height 14
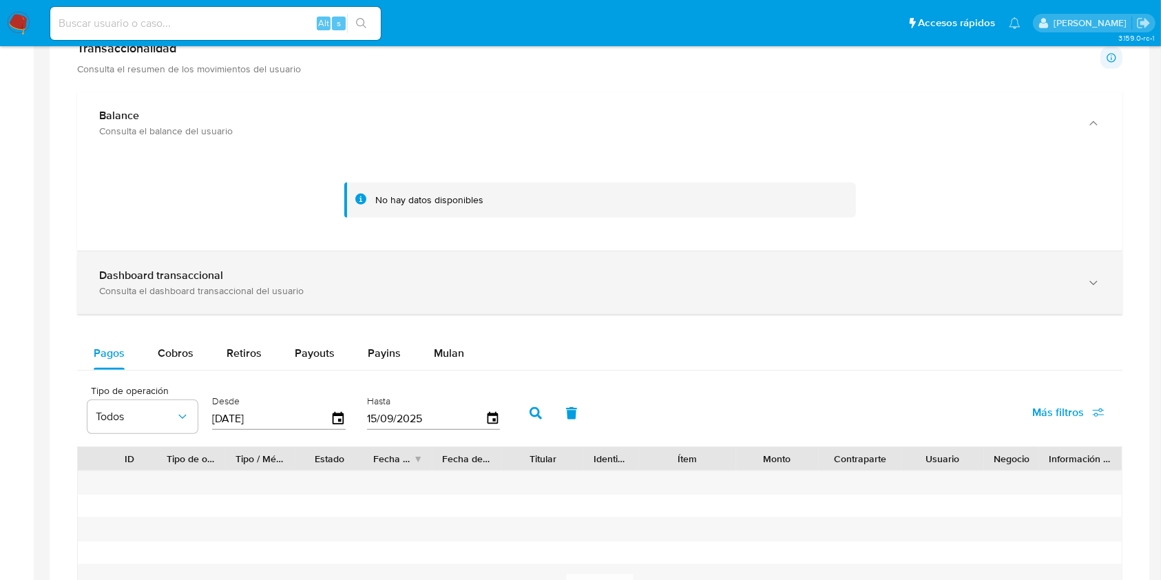
scroll to position [826, 0]
